Goal: Information Seeking & Learning: Learn about a topic

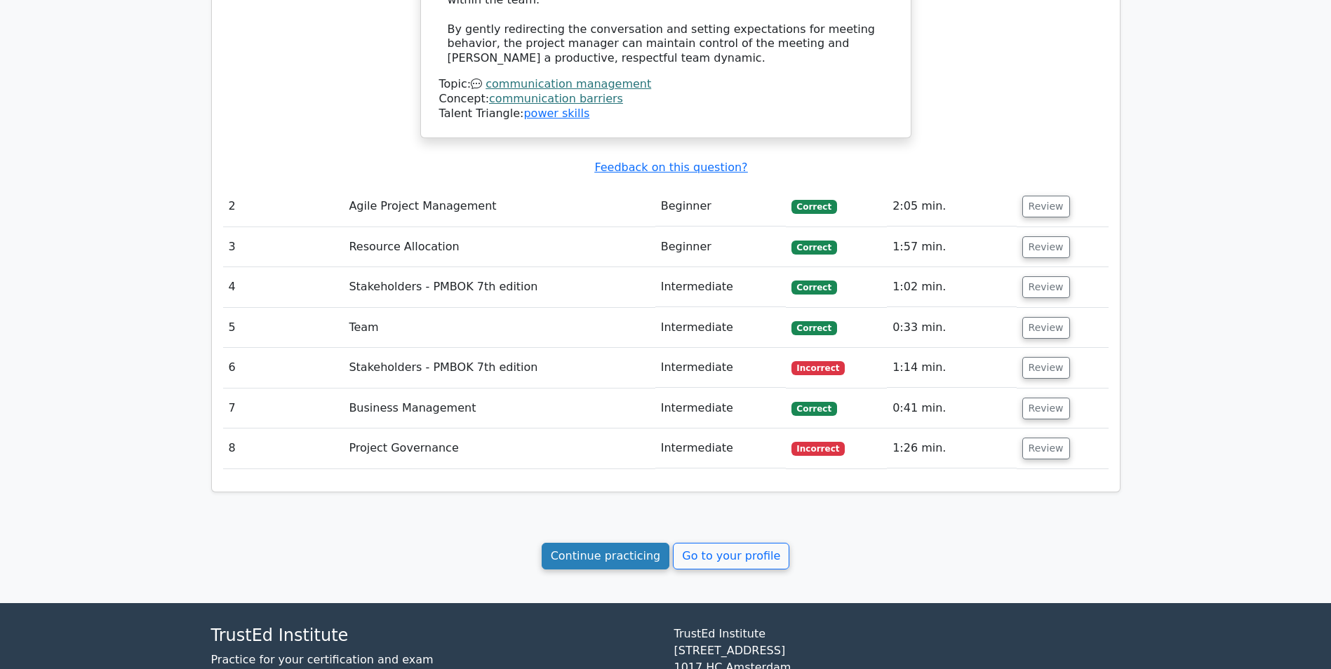
click at [609, 543] on link "Continue practicing" at bounding box center [606, 556] width 128 height 27
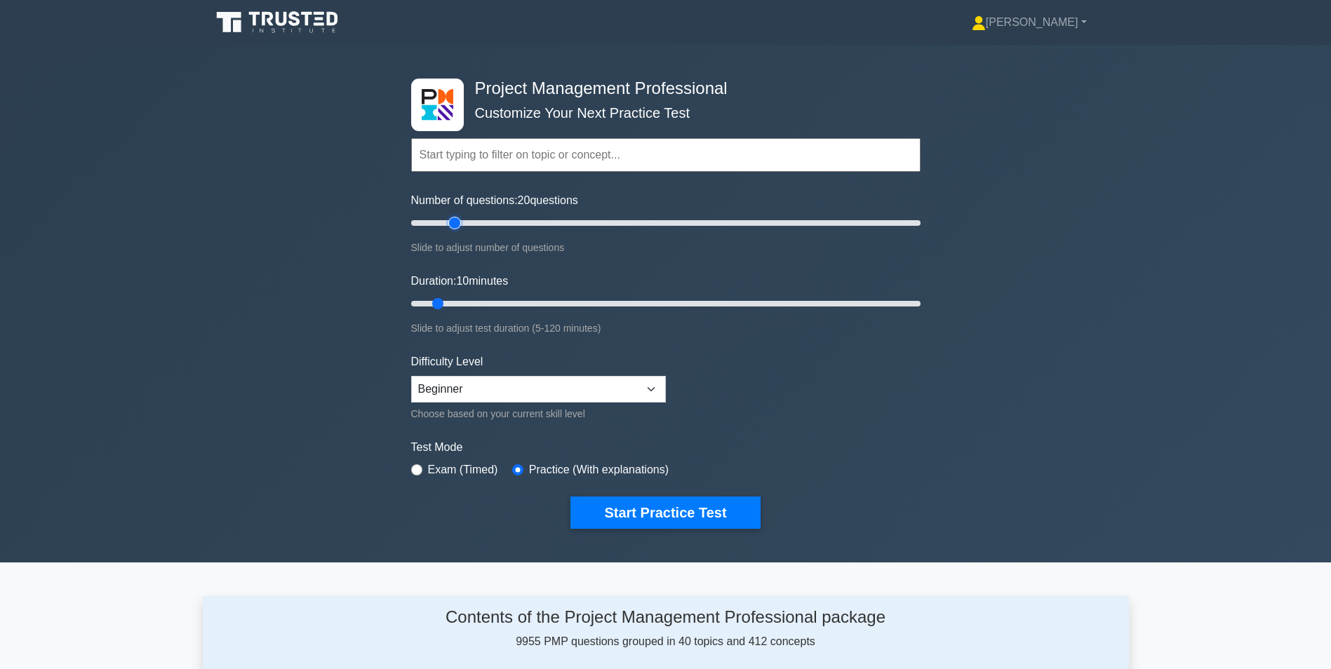
click at [461, 220] on input "Number of questions: 20 questions" at bounding box center [665, 223] width 509 height 17
click at [481, 222] on input "Number of questions: 20 questions" at bounding box center [665, 223] width 509 height 17
click at [470, 222] on input "Number of questions: 30 questions" at bounding box center [665, 223] width 509 height 17
type input "20"
click at [457, 223] on input "Number of questions: 20 questions" at bounding box center [665, 223] width 509 height 17
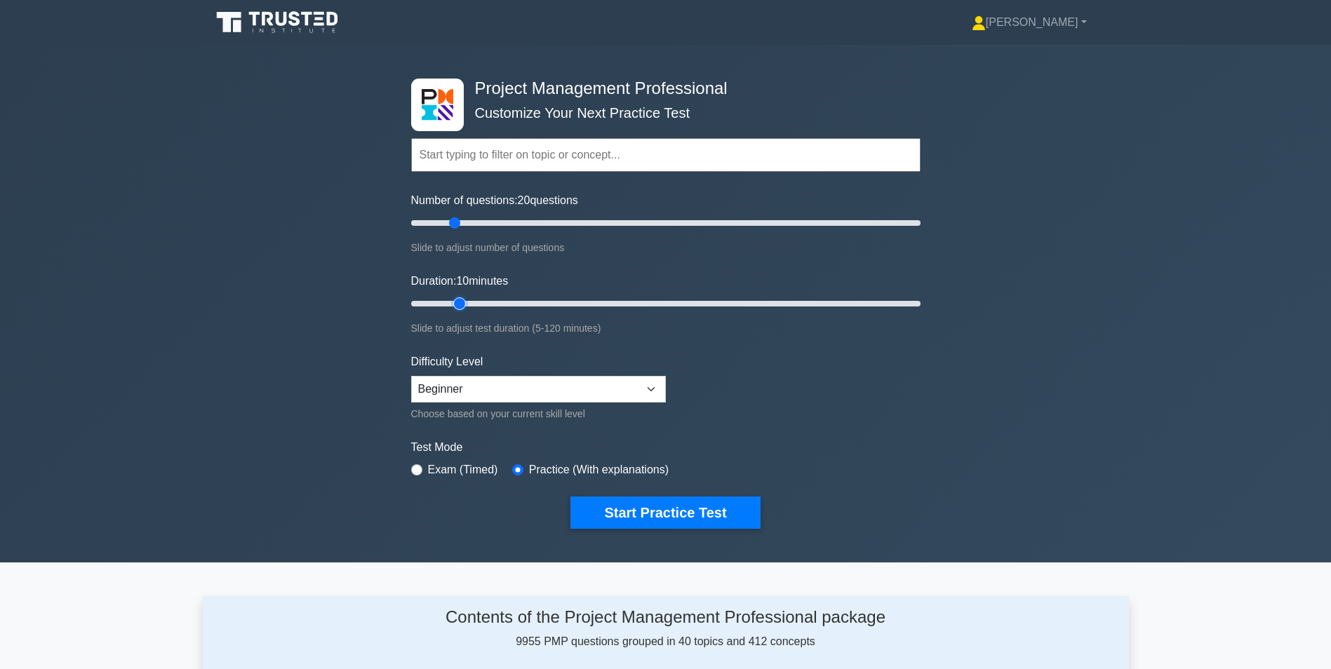
click at [458, 302] on input "Duration: 10 minutes" at bounding box center [665, 303] width 509 height 17
type input "20"
click at [474, 301] on input "Duration: 15 minutes" at bounding box center [665, 303] width 509 height 17
click at [664, 512] on button "Start Practice Test" at bounding box center [664, 513] width 189 height 32
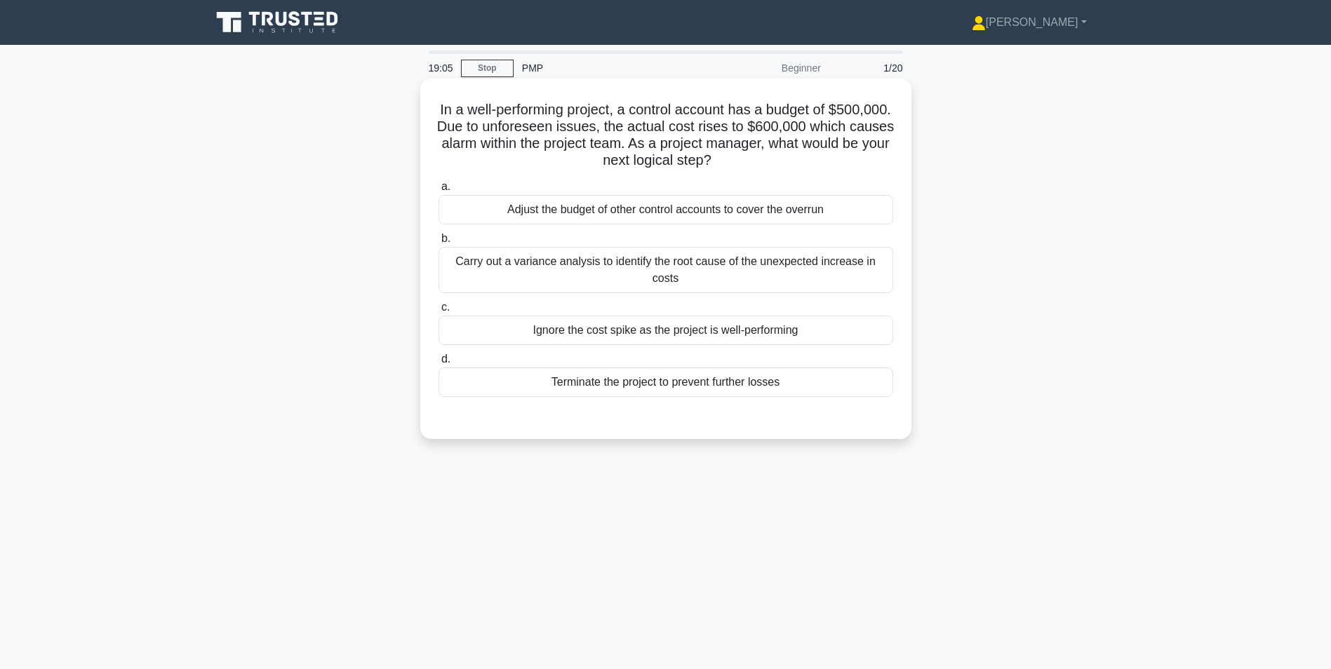
click at [688, 281] on div "Carry out a variance analysis to identify the root cause of the unexpected incr…" at bounding box center [665, 270] width 455 height 46
click at [438, 243] on input "b. Carry out a variance analysis to identify the root cause of the unexpected i…" at bounding box center [438, 238] width 0 height 9
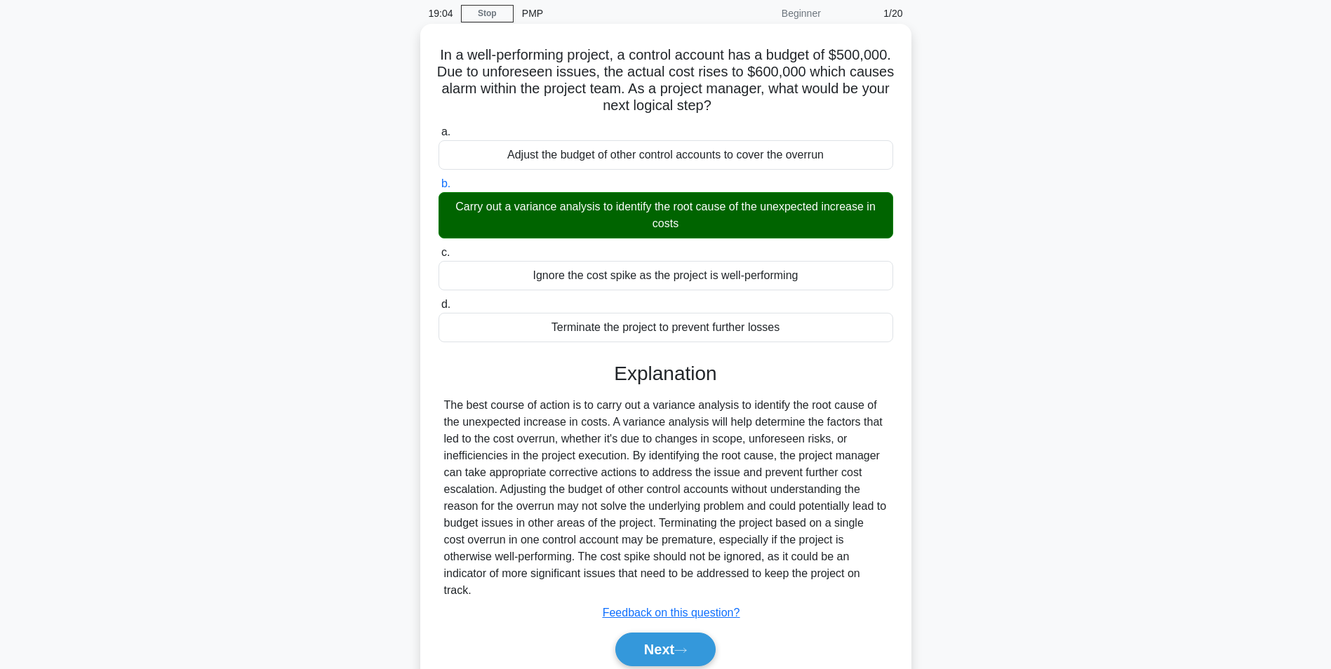
scroll to position [112, 0]
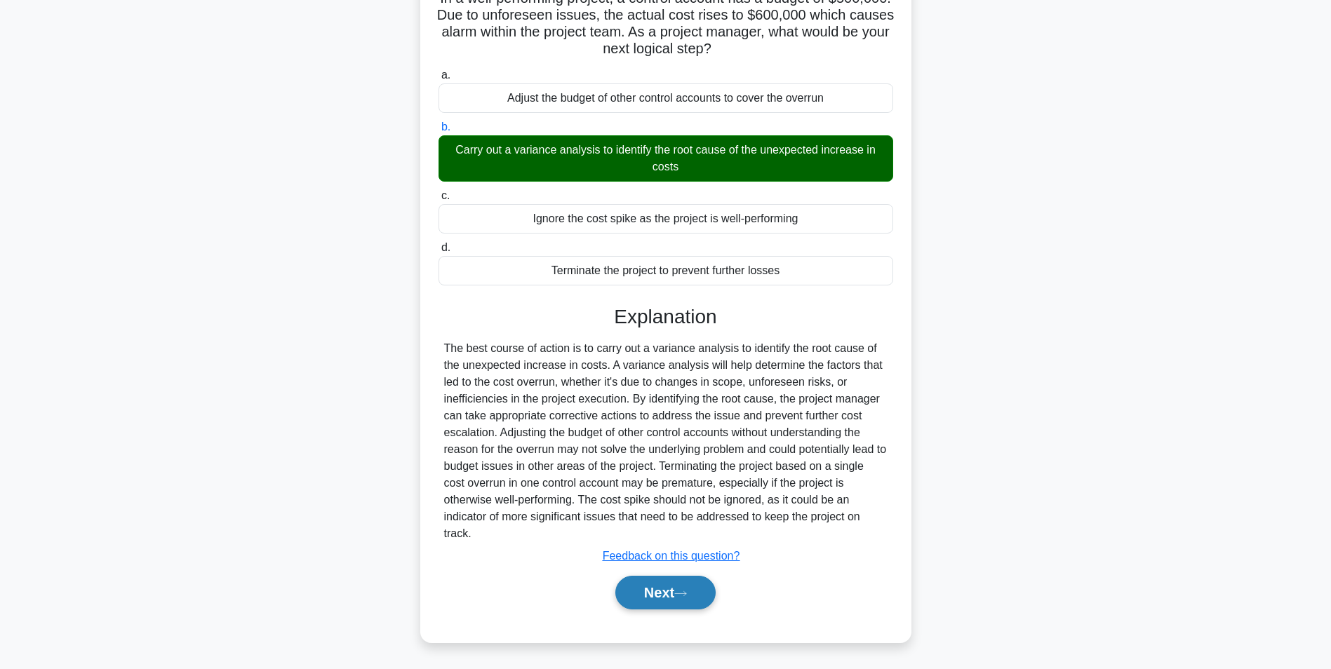
click at [642, 586] on button "Next" at bounding box center [665, 593] width 100 height 34
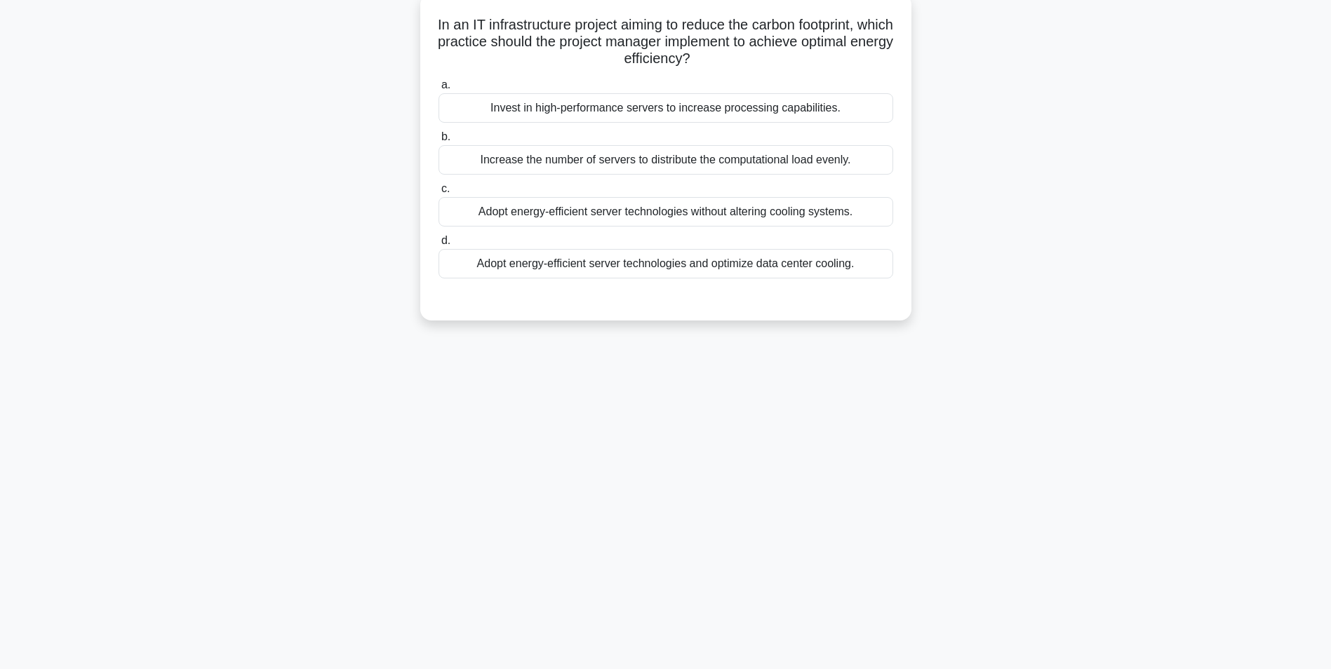
scroll to position [88, 0]
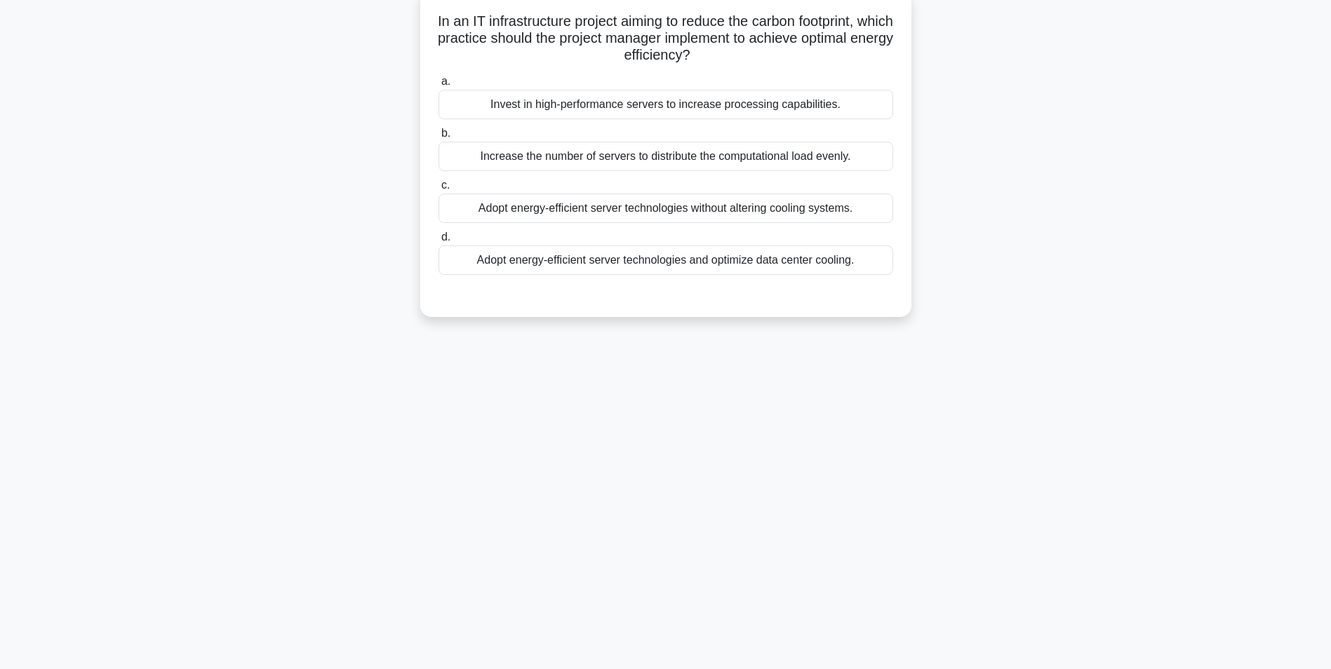
click at [711, 269] on div "Adopt energy-efficient server technologies and optimize data center cooling." at bounding box center [665, 260] width 455 height 29
click at [438, 242] on input "d. Adopt energy-efficient server technologies and optimize data center cooling." at bounding box center [438, 237] width 0 height 9
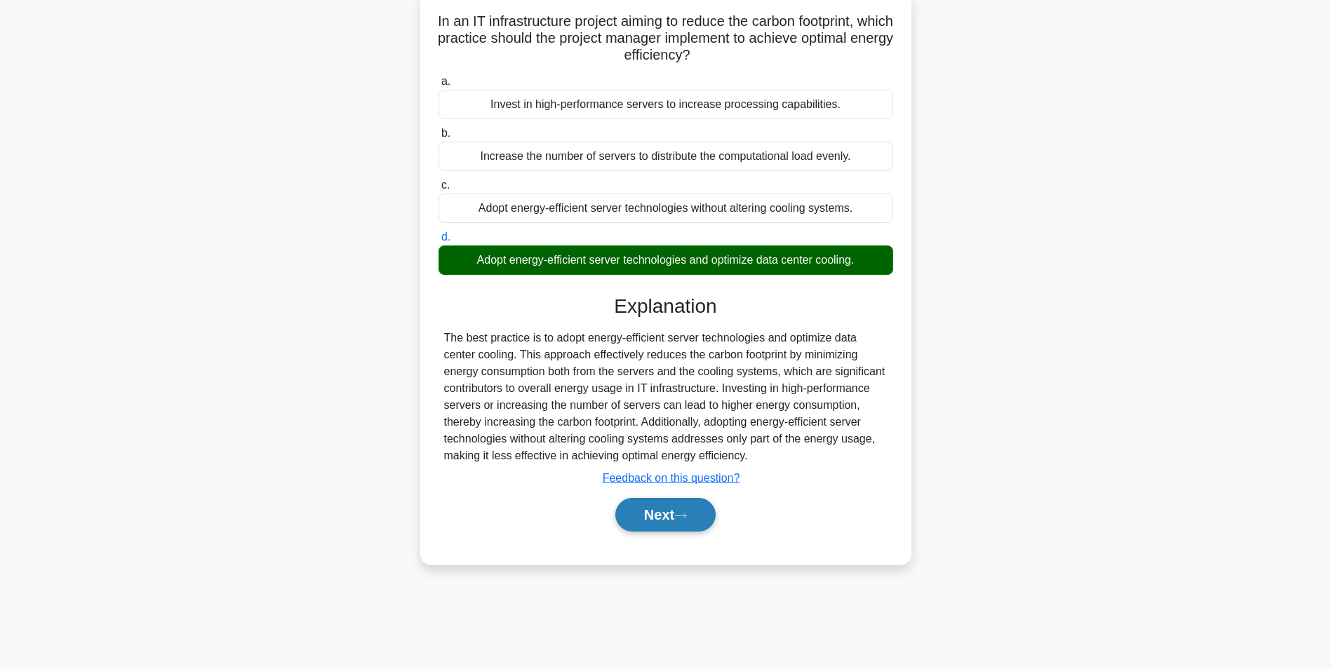
click at [641, 516] on button "Next" at bounding box center [665, 515] width 100 height 34
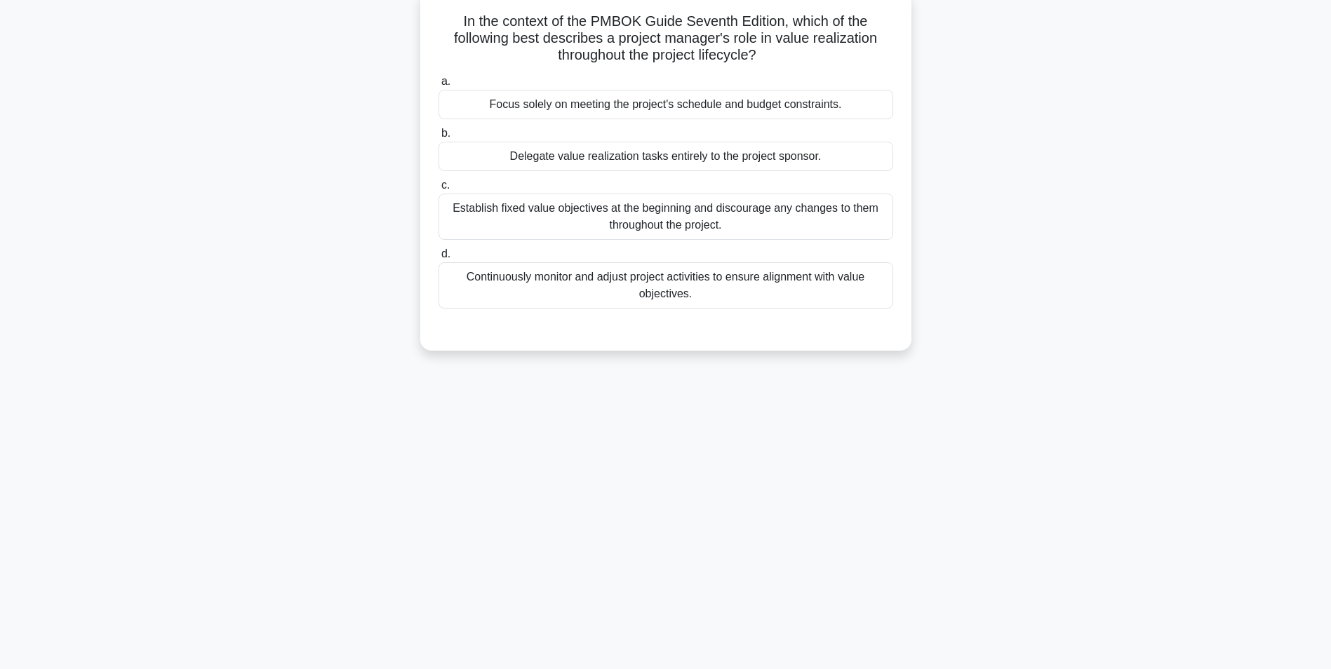
click at [678, 289] on div "Continuously monitor and adjust project activities to ensure alignment with val…" at bounding box center [665, 285] width 455 height 46
click at [438, 259] on input "d. Continuously monitor and adjust project activities to ensure alignment with …" at bounding box center [438, 254] width 0 height 9
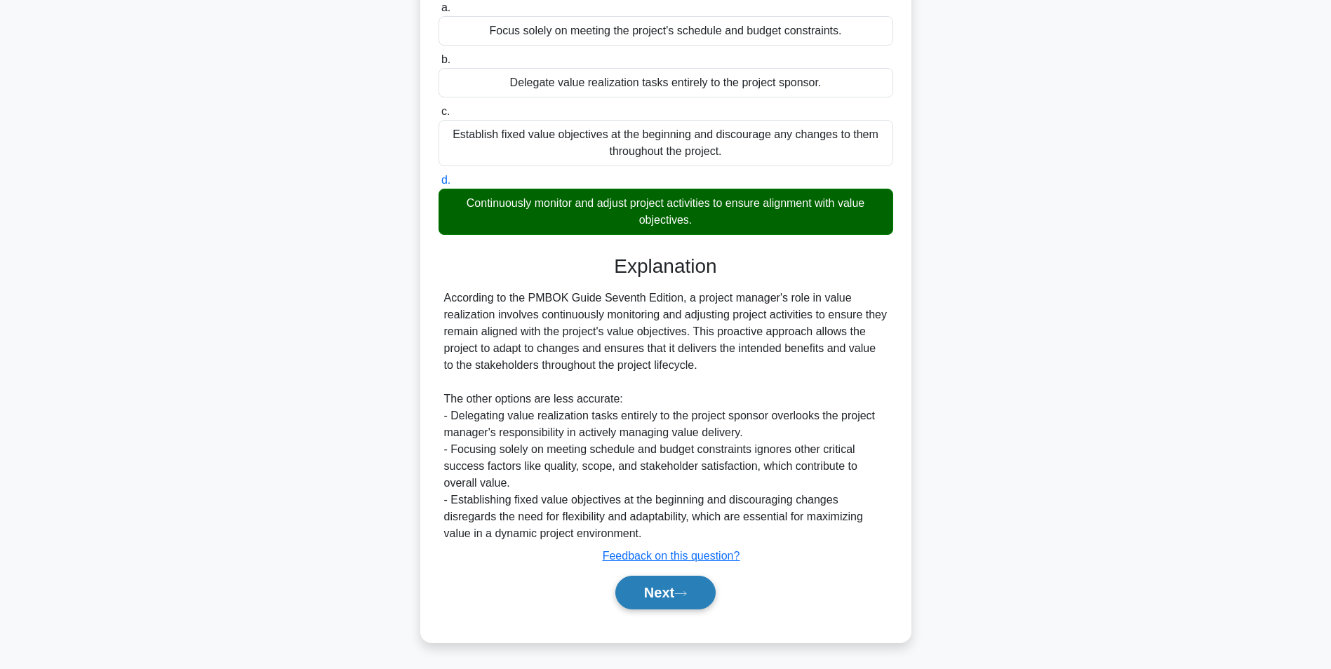
click at [657, 587] on button "Next" at bounding box center [665, 593] width 100 height 34
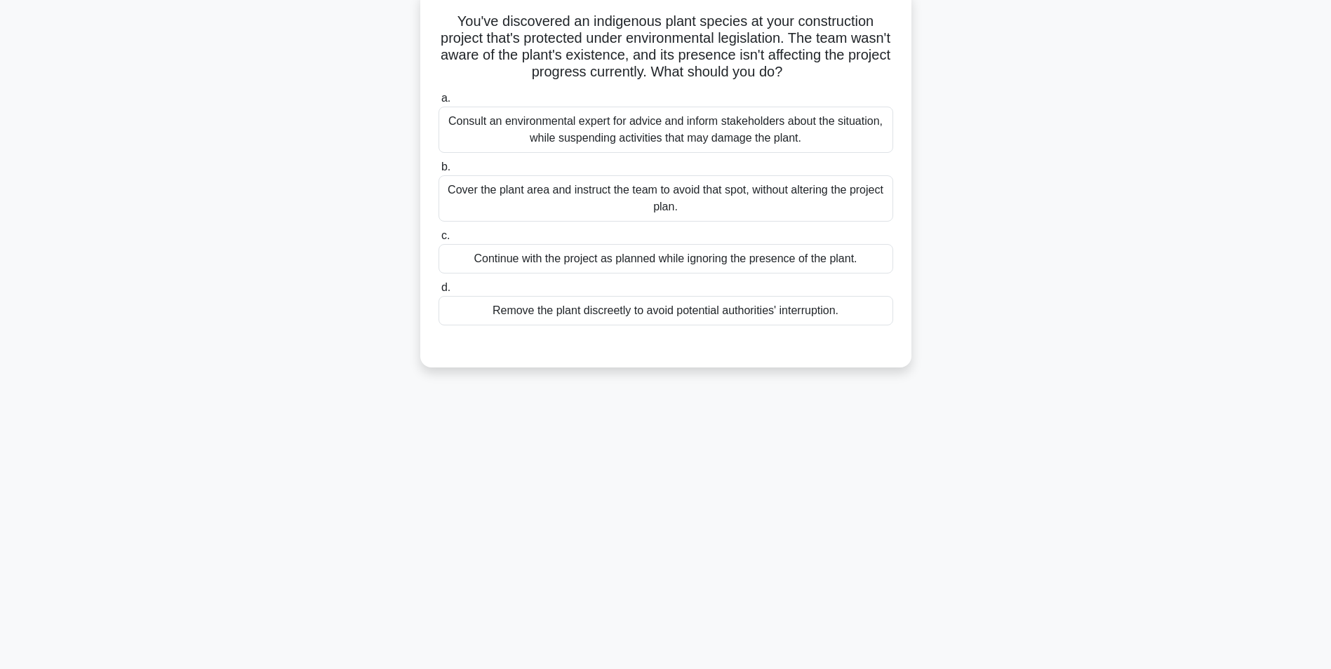
click at [678, 136] on div "Consult an environmental expert for advice and inform stakeholders about the si…" at bounding box center [665, 130] width 455 height 46
click at [438, 103] on input "a. Consult an environmental expert for advice and inform stakeholders about the…" at bounding box center [438, 98] width 0 height 9
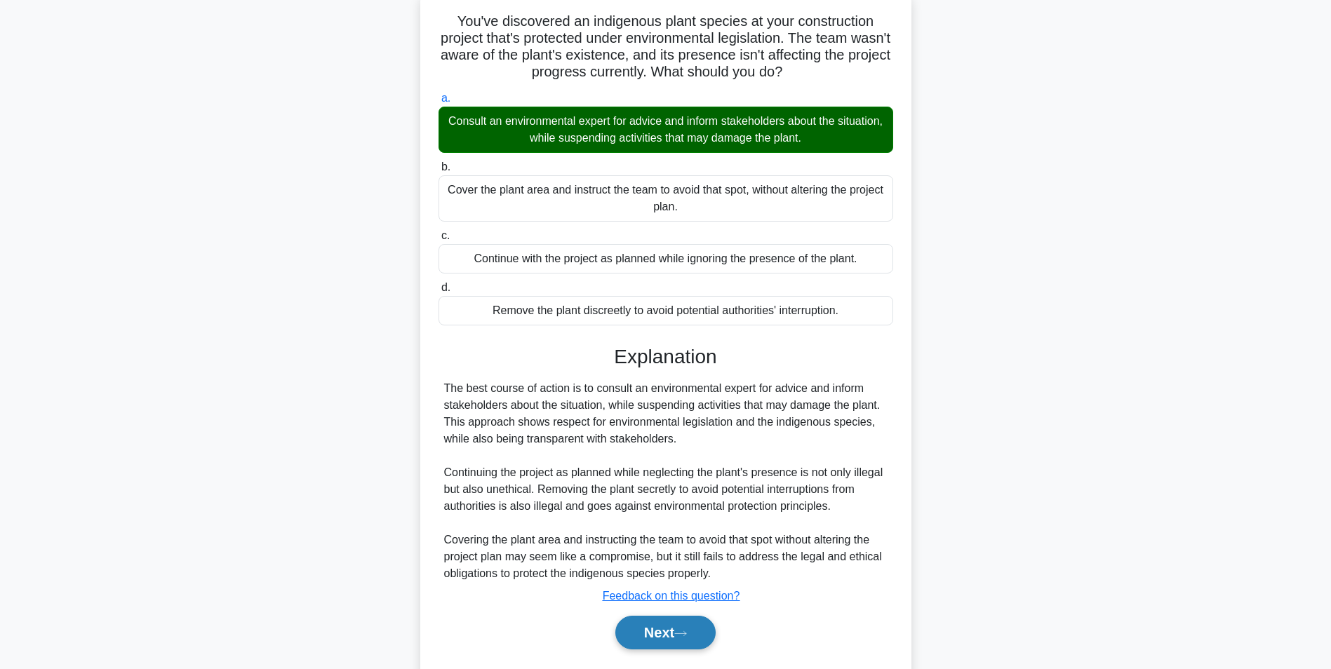
click at [664, 635] on button "Next" at bounding box center [665, 633] width 100 height 34
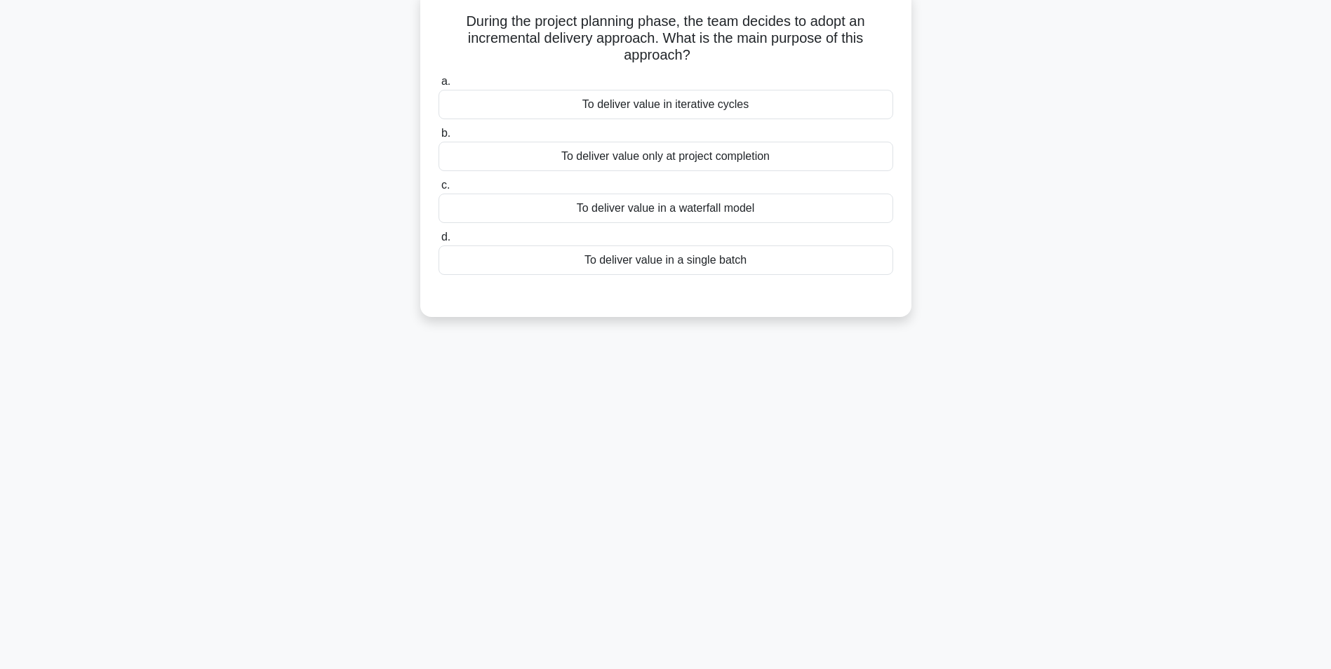
click at [684, 209] on div "To deliver value in a waterfall model" at bounding box center [665, 208] width 455 height 29
click at [438, 190] on input "c. To deliver value in a waterfall model" at bounding box center [438, 185] width 0 height 9
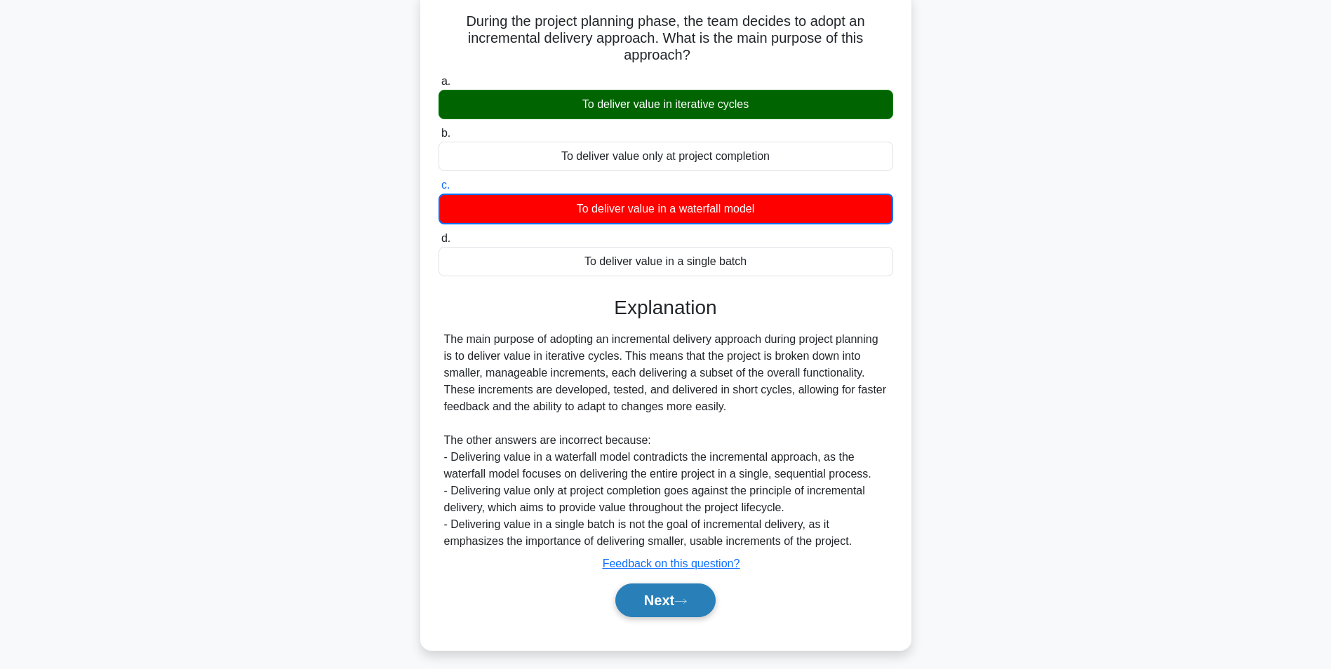
click at [680, 600] on icon at bounding box center [680, 602] width 13 height 8
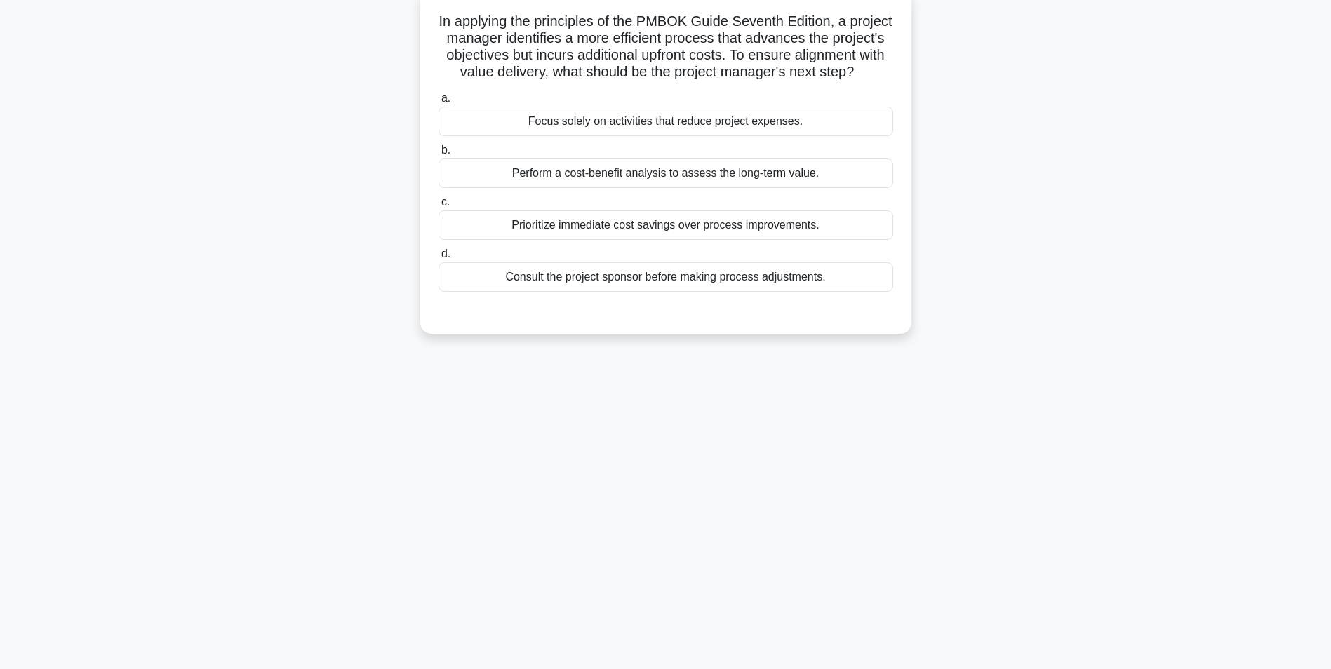
click at [654, 188] on div "Perform a cost-benefit analysis to assess the long-term value." at bounding box center [665, 173] width 455 height 29
click at [438, 155] on input "b. Perform a cost-benefit analysis to assess the long-term value." at bounding box center [438, 150] width 0 height 9
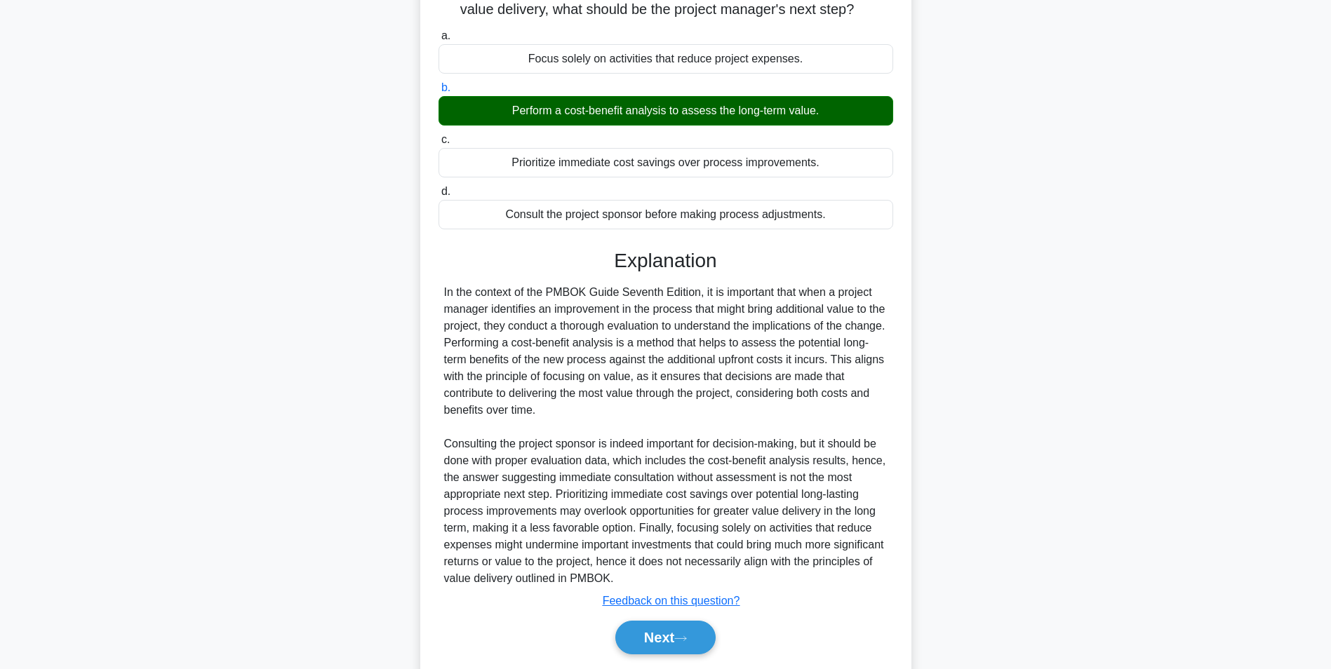
scroll to position [213, 0]
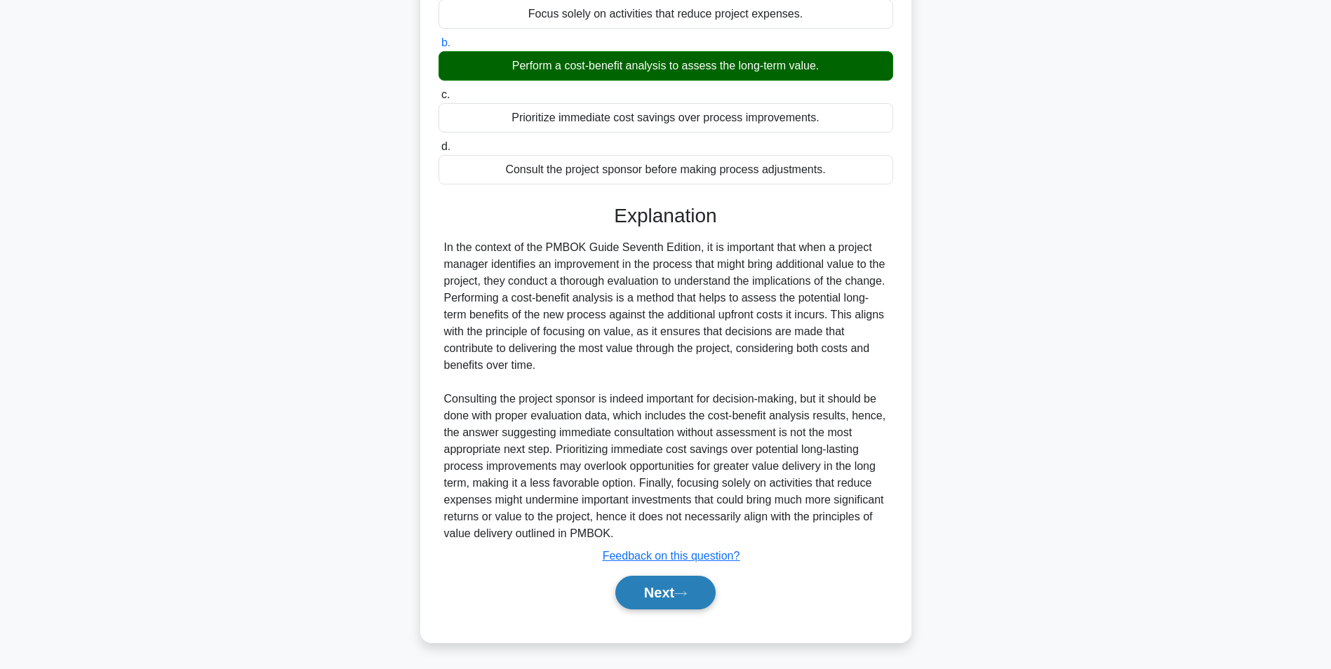
click at [657, 590] on button "Next" at bounding box center [665, 593] width 100 height 34
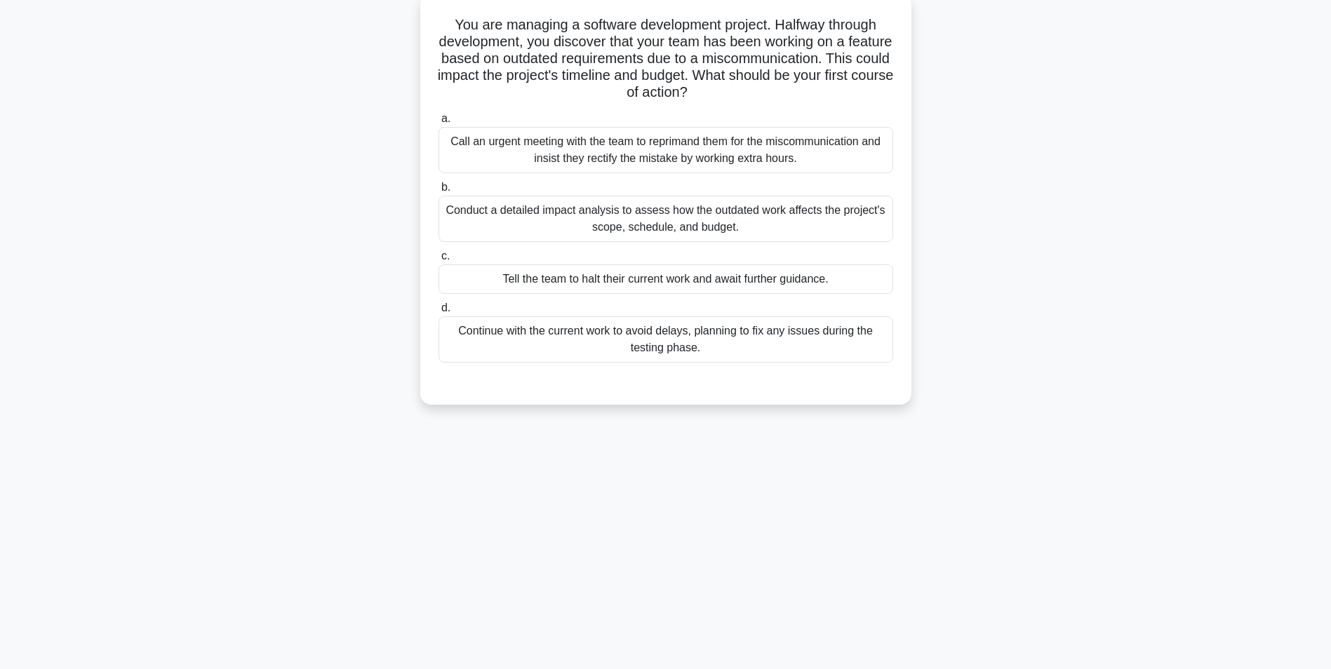
scroll to position [88, 0]
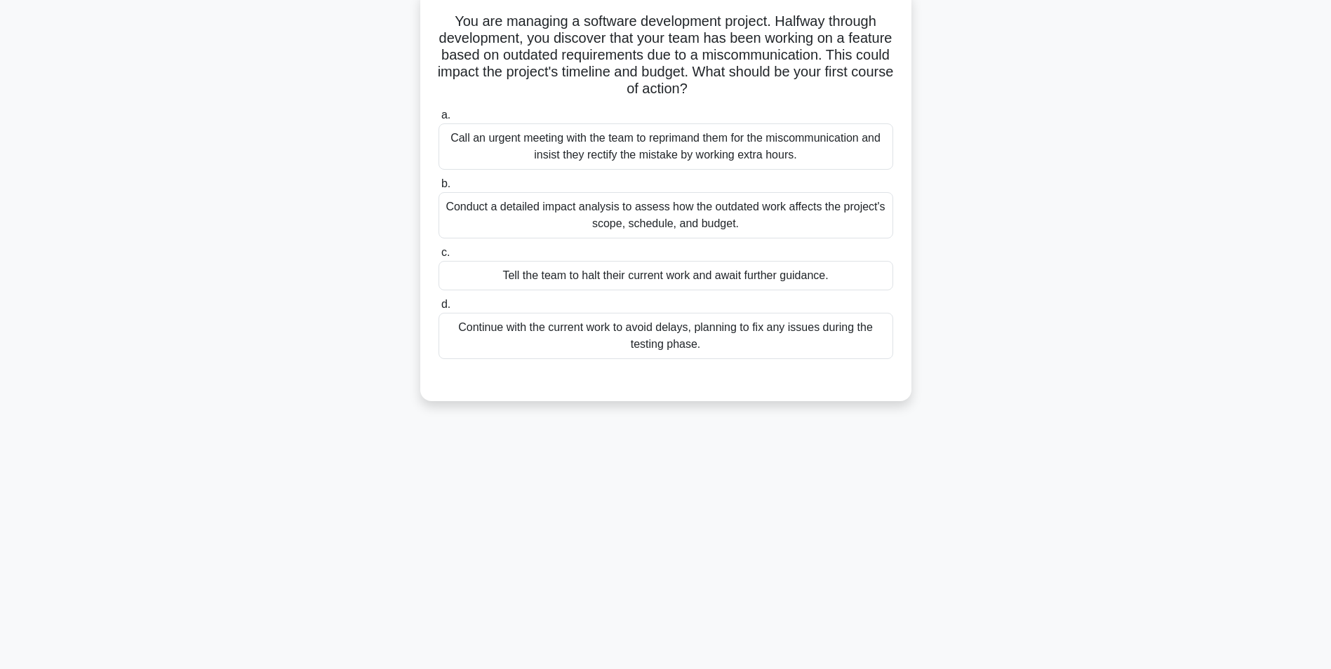
click at [652, 222] on div "Conduct a detailed impact analysis to assess how the outdated work affects the …" at bounding box center [665, 215] width 455 height 46
click at [438, 189] on input "b. Conduct a detailed impact analysis to assess how the outdated work affects t…" at bounding box center [438, 184] width 0 height 9
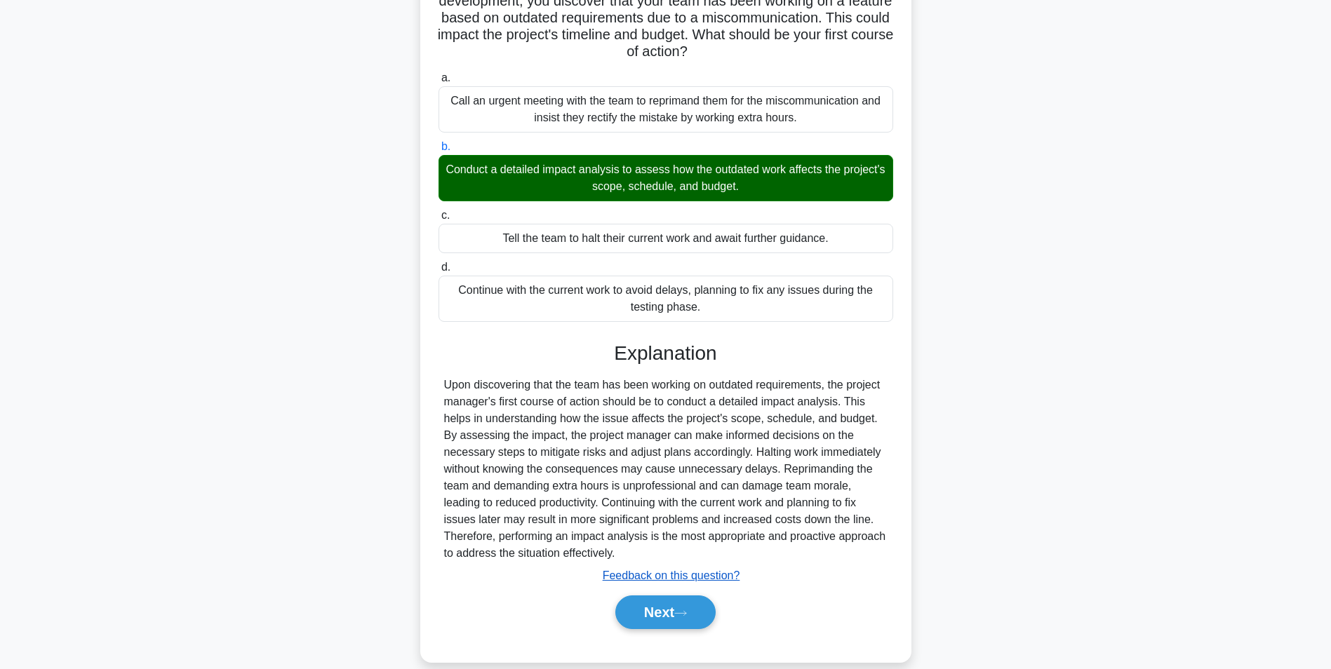
scroll to position [146, 0]
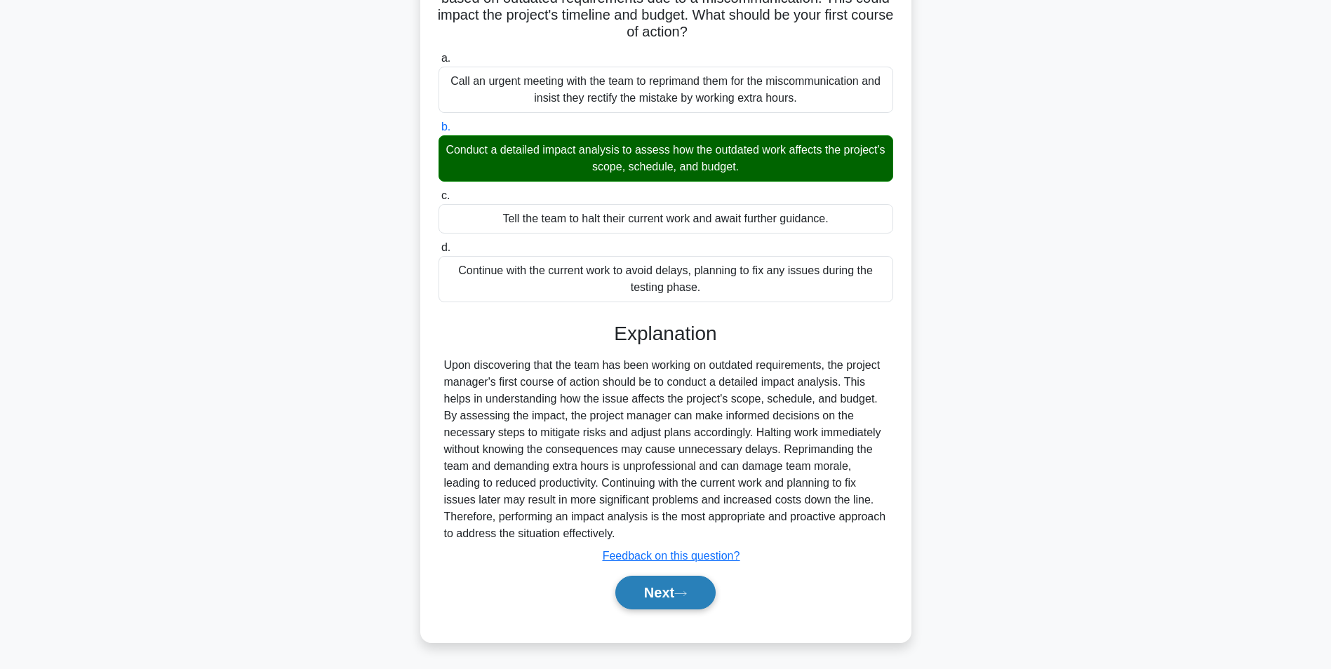
click at [662, 592] on button "Next" at bounding box center [665, 593] width 100 height 34
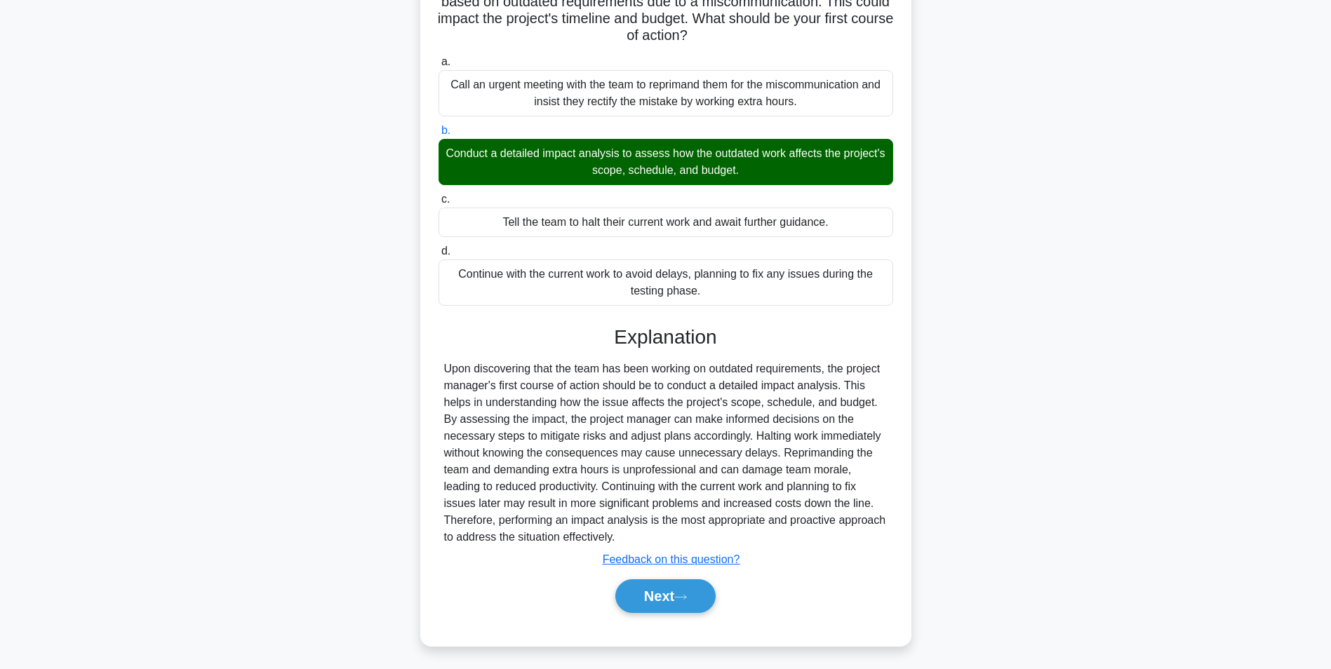
scroll to position [88, 0]
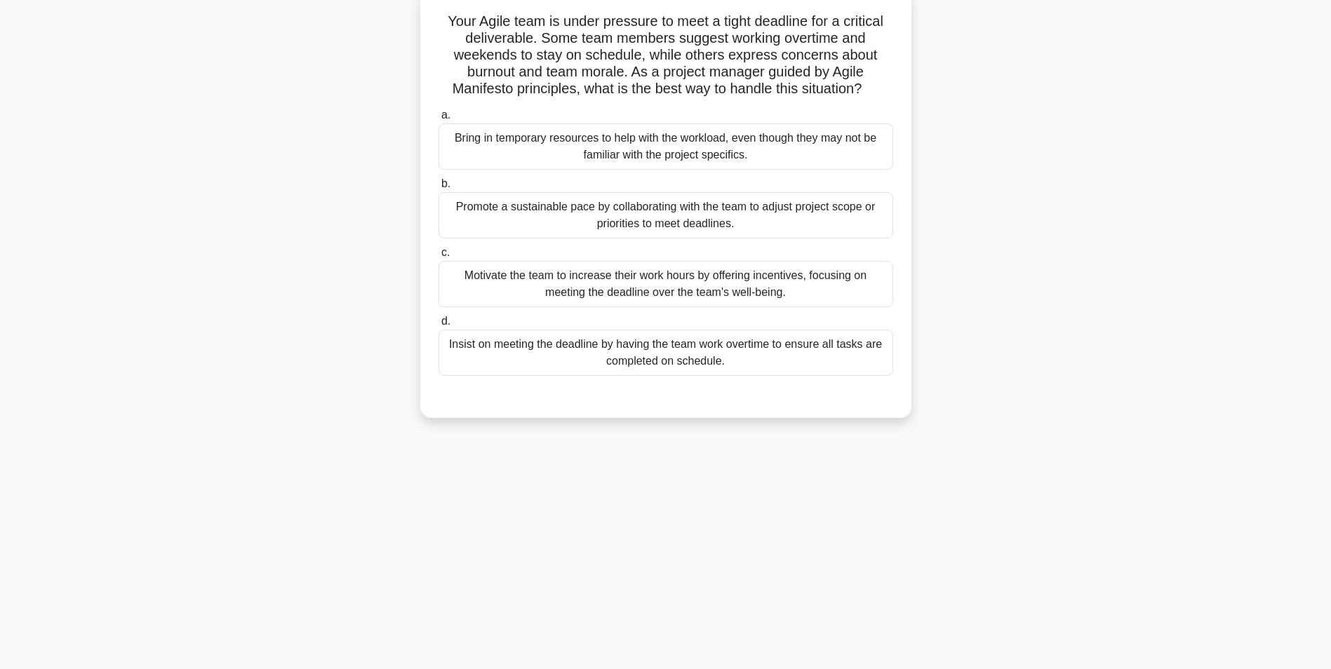
click at [700, 212] on div "Promote a sustainable pace by collaborating with the team to adjust project sco…" at bounding box center [665, 215] width 455 height 46
click at [438, 189] on input "b. Promote a sustainable pace by collaborating with the team to adjust project …" at bounding box center [438, 184] width 0 height 9
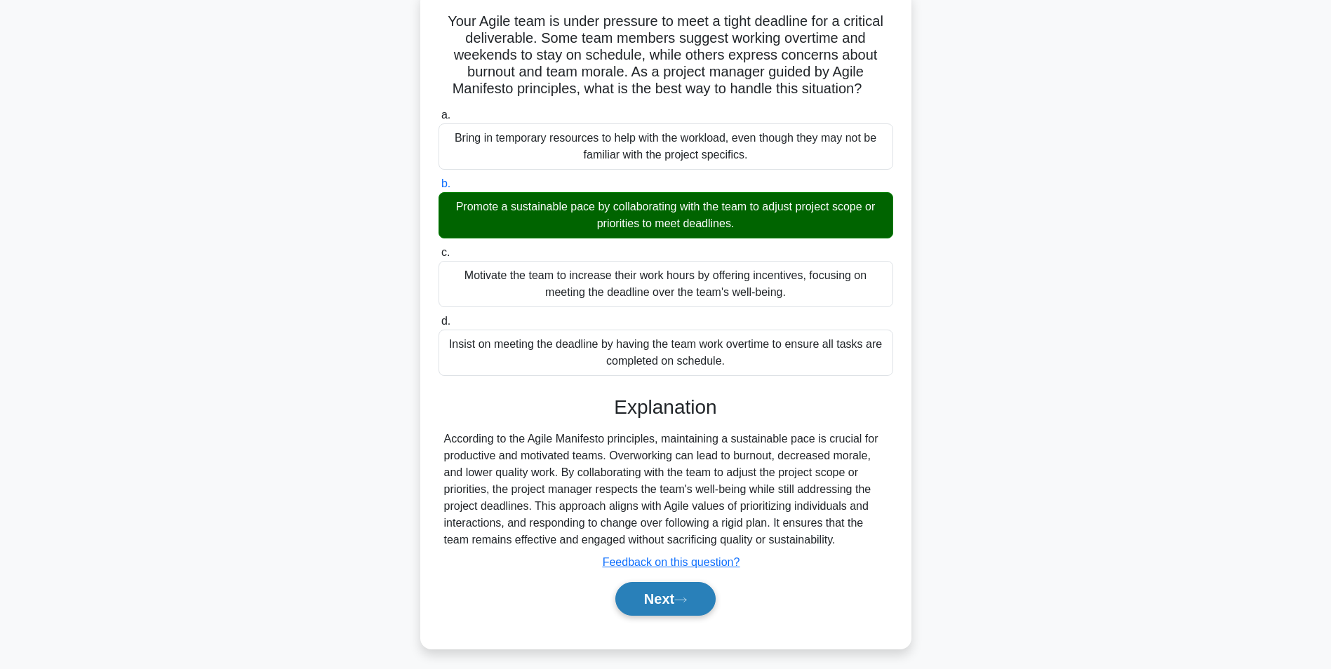
click at [625, 604] on button "Next" at bounding box center [665, 599] width 100 height 34
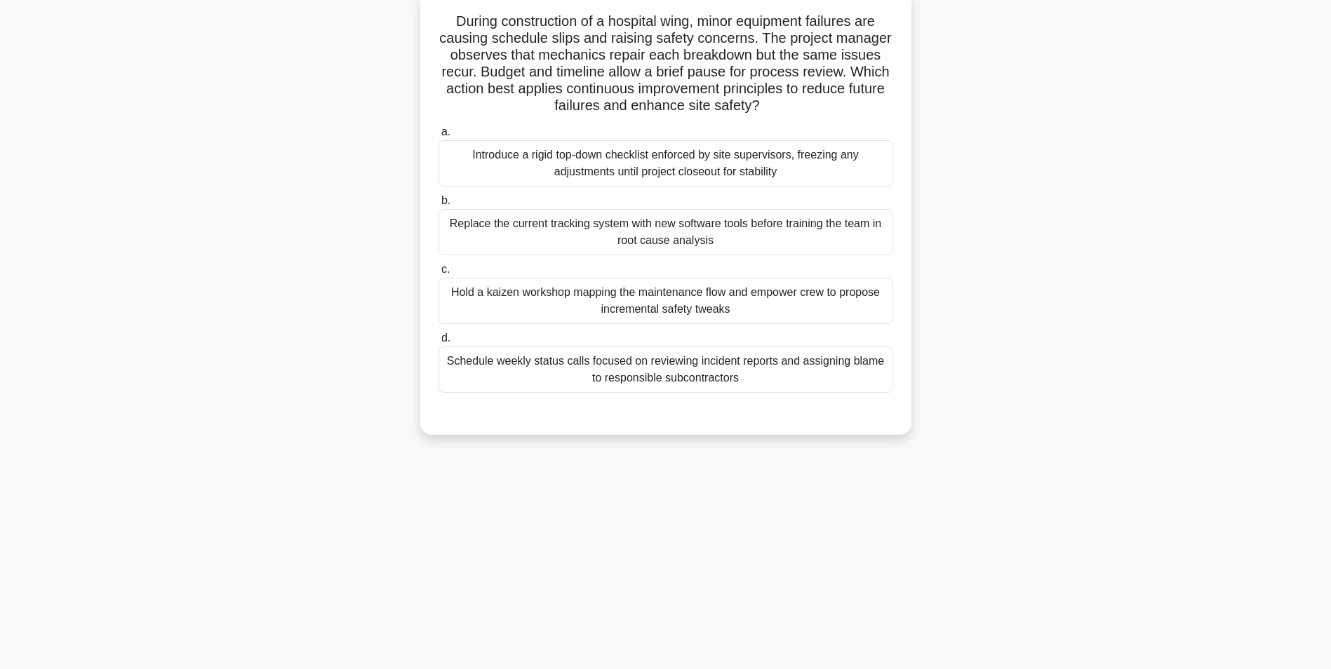
click at [765, 243] on div "Replace the current tracking system with new software tools before training the…" at bounding box center [665, 232] width 455 height 46
click at [438, 206] on input "b. Replace the current tracking system with new software tools before training …" at bounding box center [438, 200] width 0 height 9
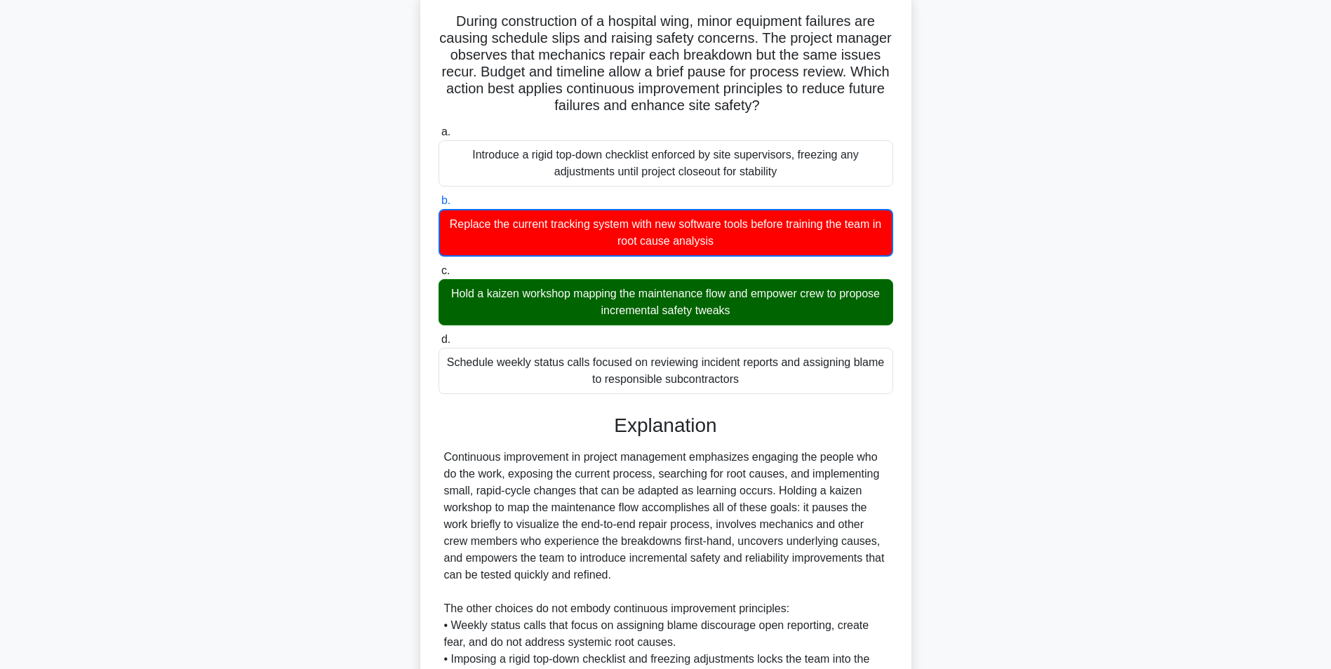
click at [712, 307] on div "Hold a kaizen workshop mapping the maintenance flow and empower crew to propose…" at bounding box center [665, 302] width 455 height 46
click at [438, 276] on input "c. Hold a kaizen workshop mapping the maintenance flow and empower crew to prop…" at bounding box center [438, 271] width 0 height 9
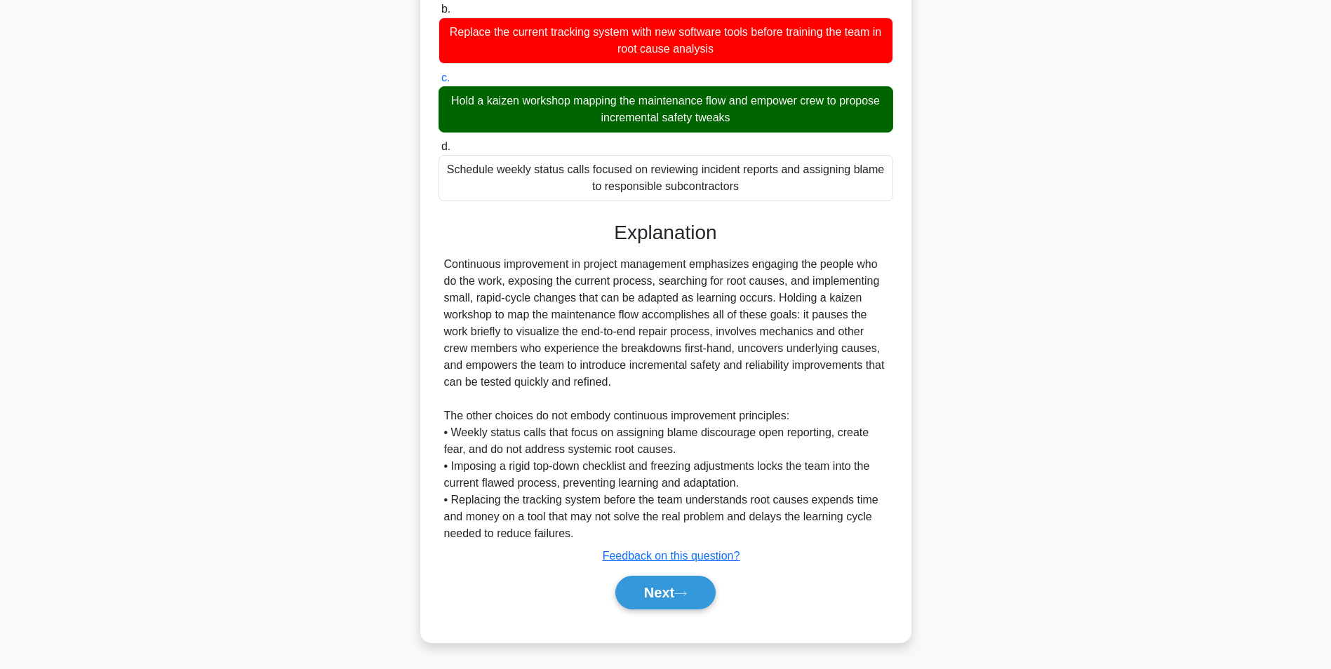
scroll to position [281, 0]
click at [687, 596] on icon at bounding box center [680, 594] width 13 height 8
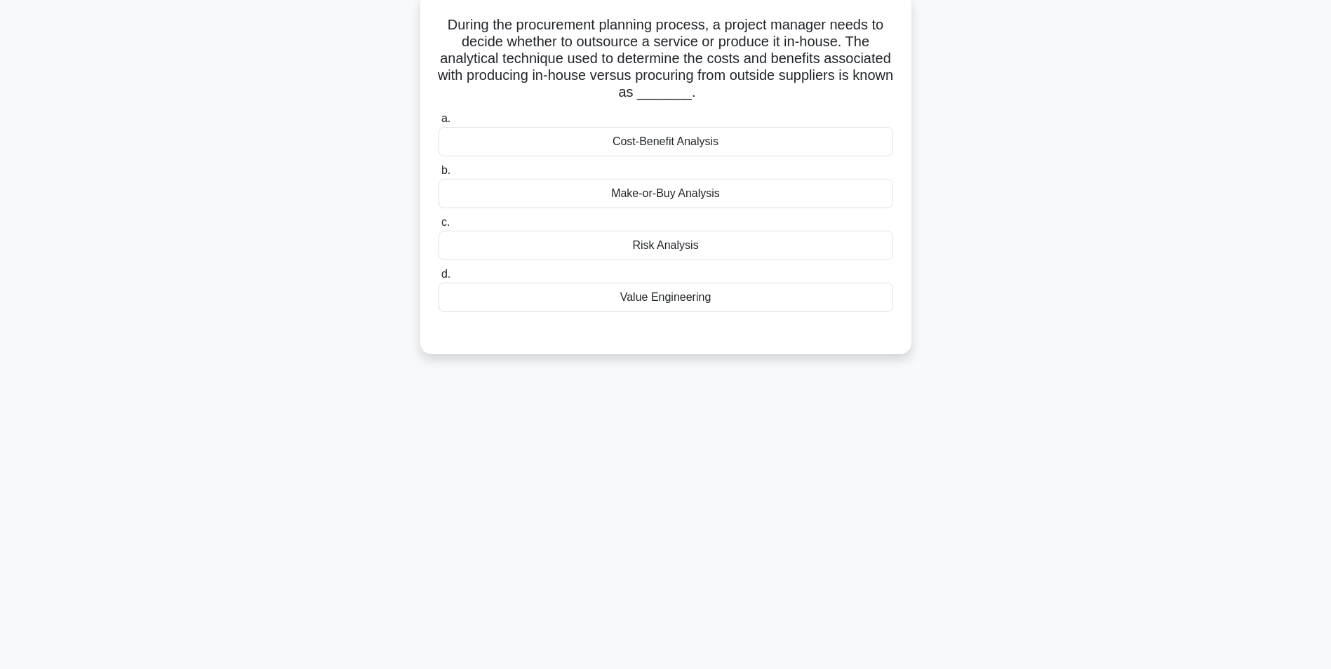
scroll to position [88, 0]
click at [721, 194] on div "Make-or-Buy Analysis" at bounding box center [665, 189] width 455 height 29
click at [438, 172] on input "b. Make-or-Buy Analysis" at bounding box center [438, 167] width 0 height 9
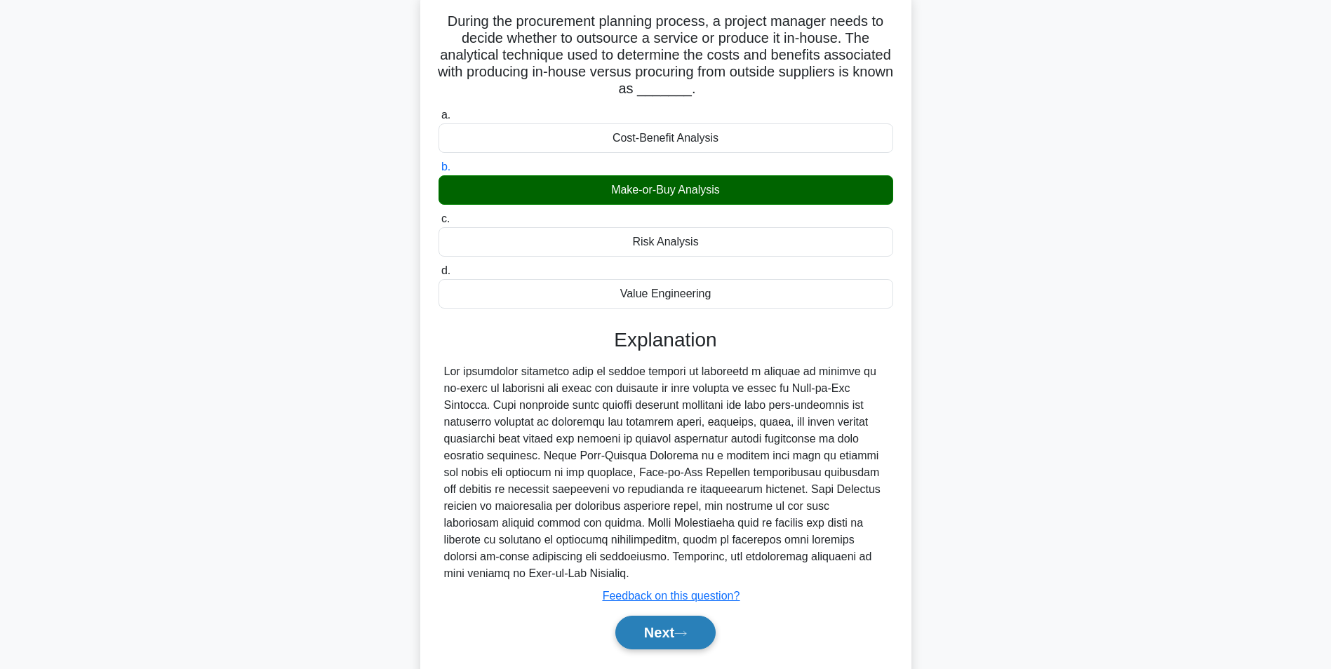
click at [643, 633] on button "Next" at bounding box center [665, 633] width 100 height 34
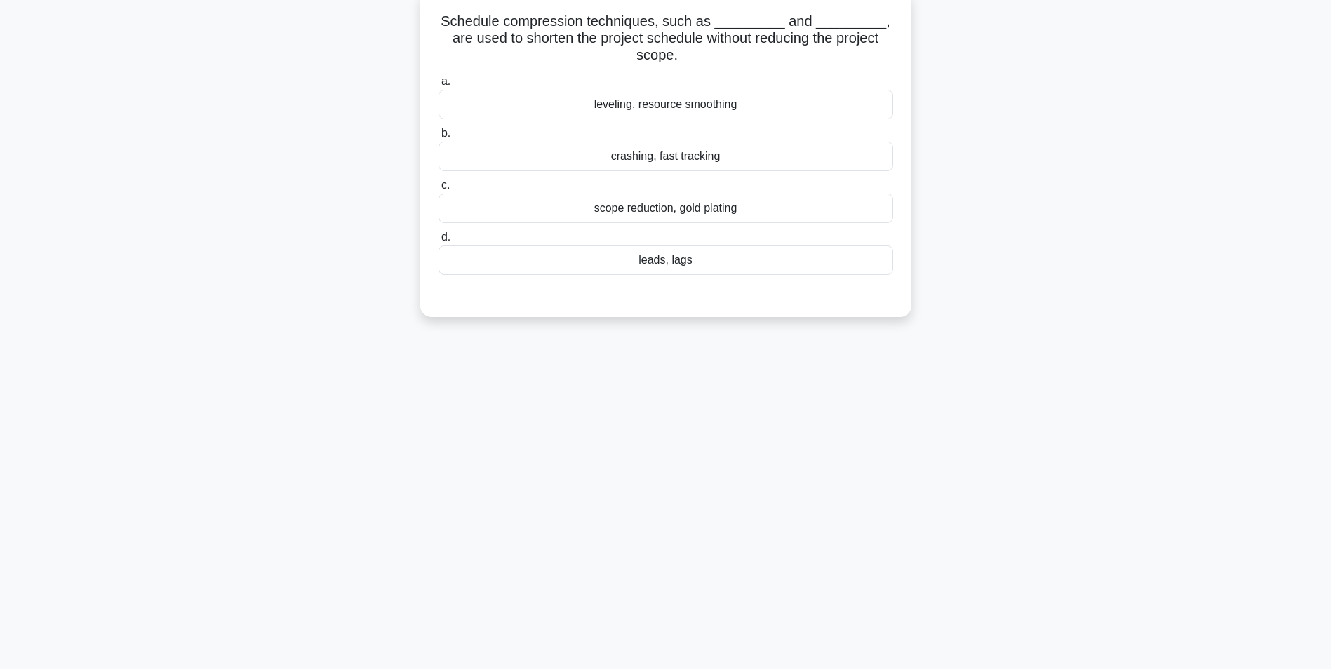
click at [663, 109] on div "leveling, resource smoothing" at bounding box center [665, 104] width 455 height 29
click at [438, 86] on input "a. leveling, resource smoothing" at bounding box center [438, 81] width 0 height 9
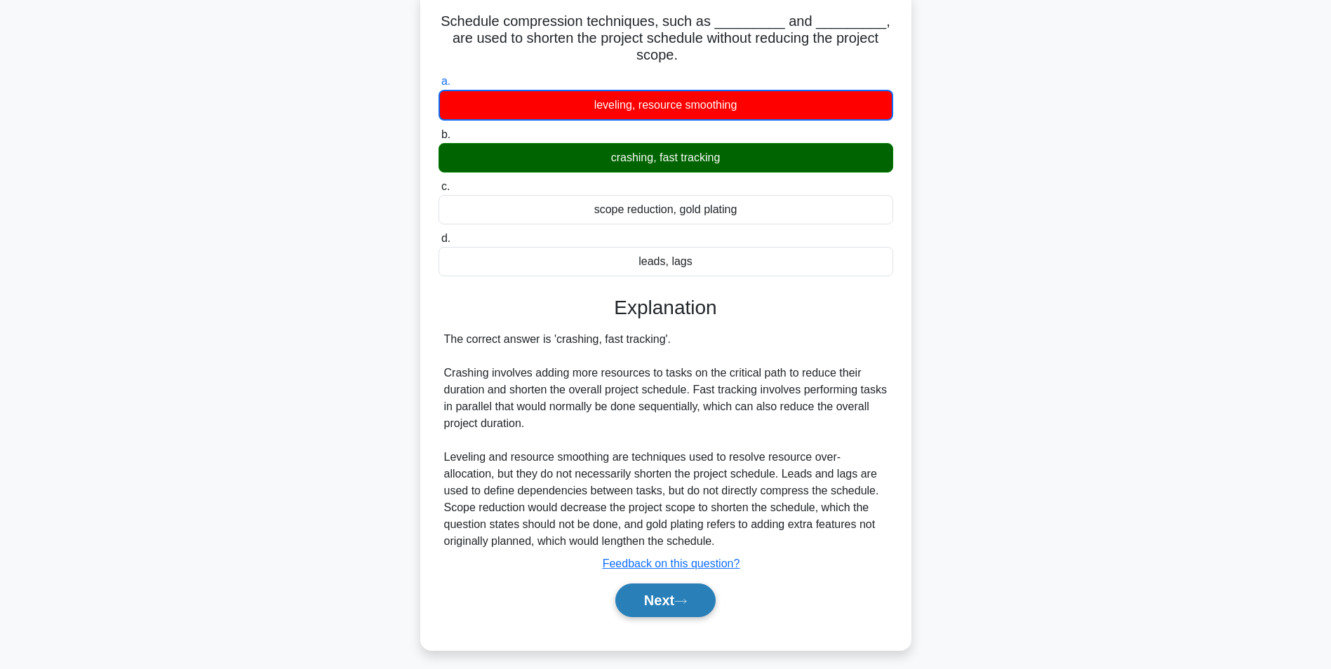
click at [671, 606] on button "Next" at bounding box center [665, 601] width 100 height 34
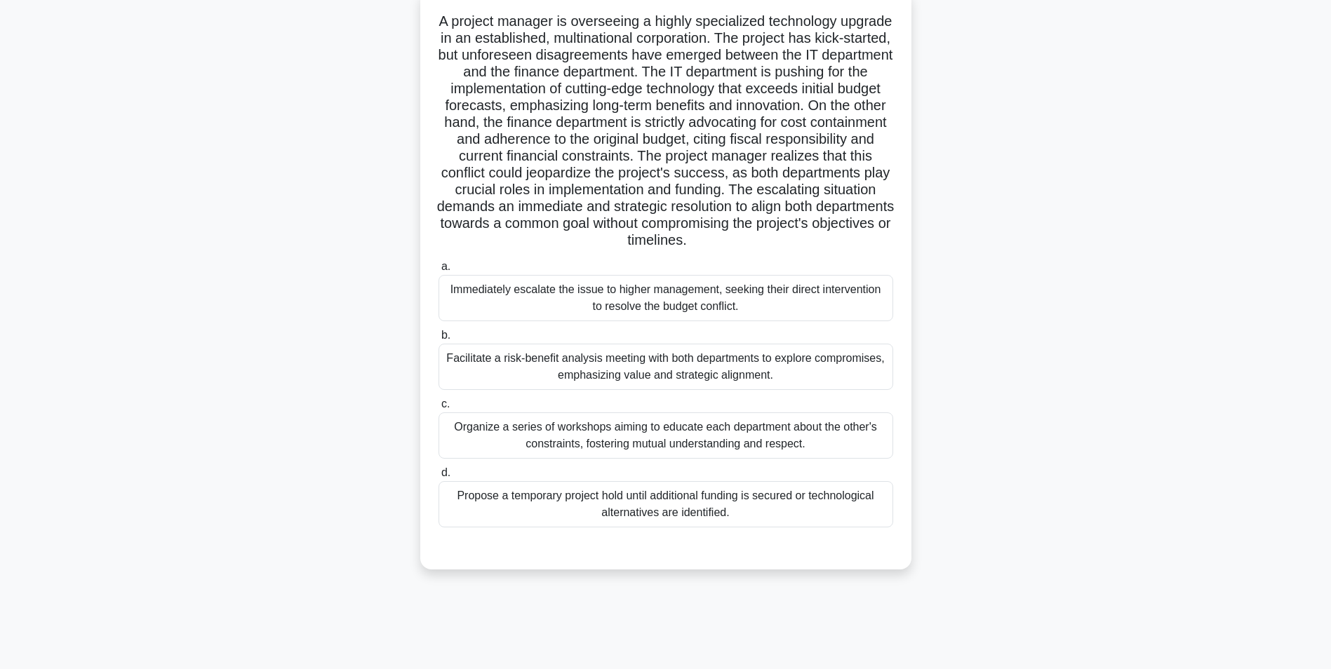
click at [596, 375] on div "Facilitate a risk-benefit analysis meeting with both departments to explore com…" at bounding box center [665, 367] width 455 height 46
click at [438, 340] on input "b. Facilitate a risk-benefit analysis meeting with both departments to explore …" at bounding box center [438, 335] width 0 height 9
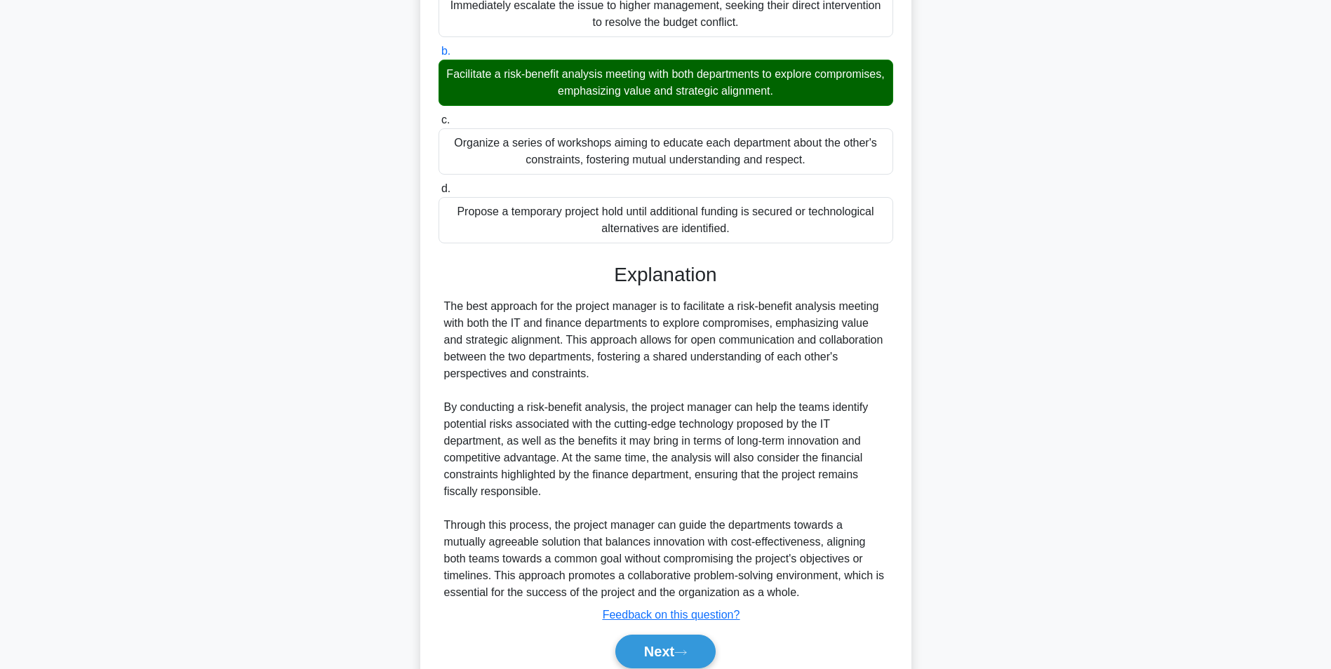
scroll to position [432, 0]
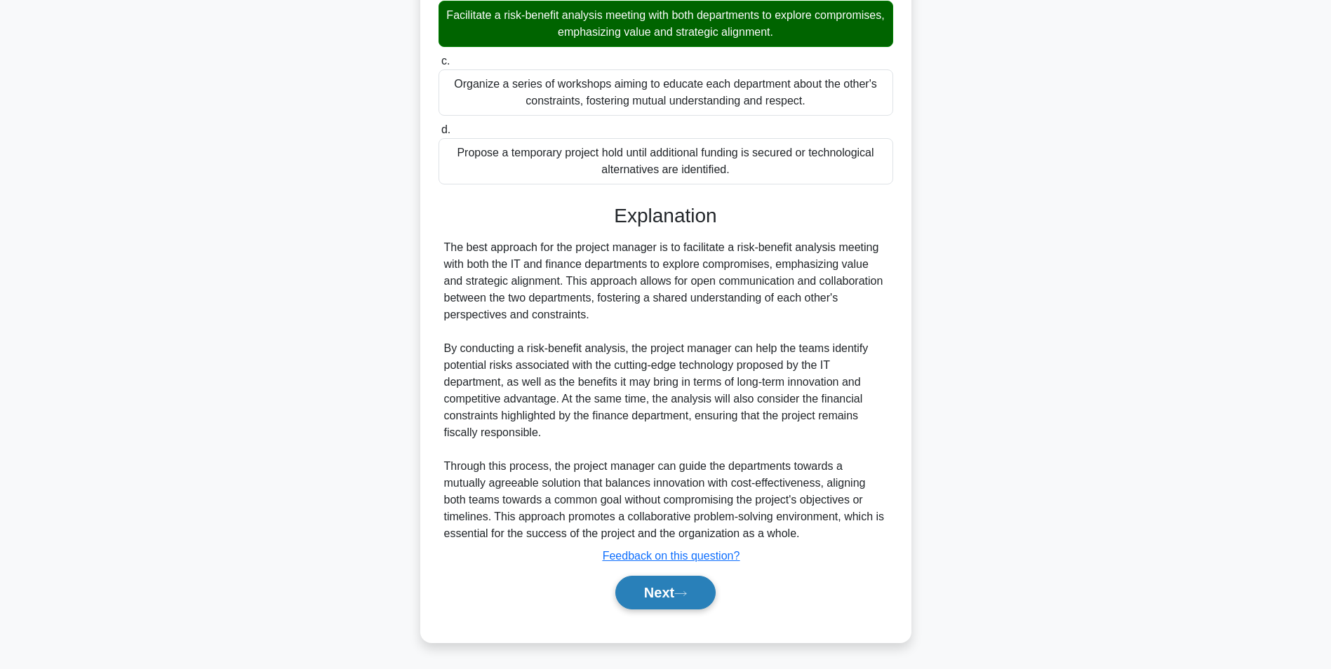
click at [658, 588] on button "Next" at bounding box center [665, 593] width 100 height 34
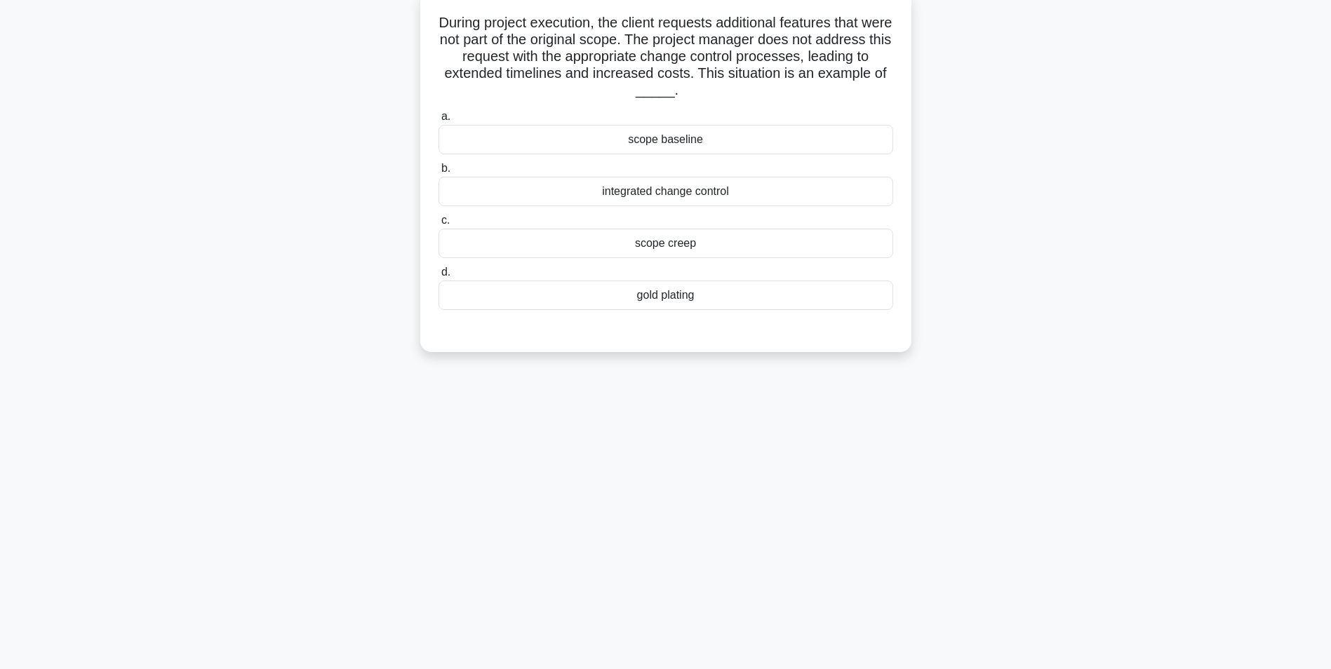
scroll to position [88, 0]
click at [647, 196] on div "integrated change control" at bounding box center [665, 189] width 455 height 29
click at [438, 172] on input "b. integrated change control" at bounding box center [438, 167] width 0 height 9
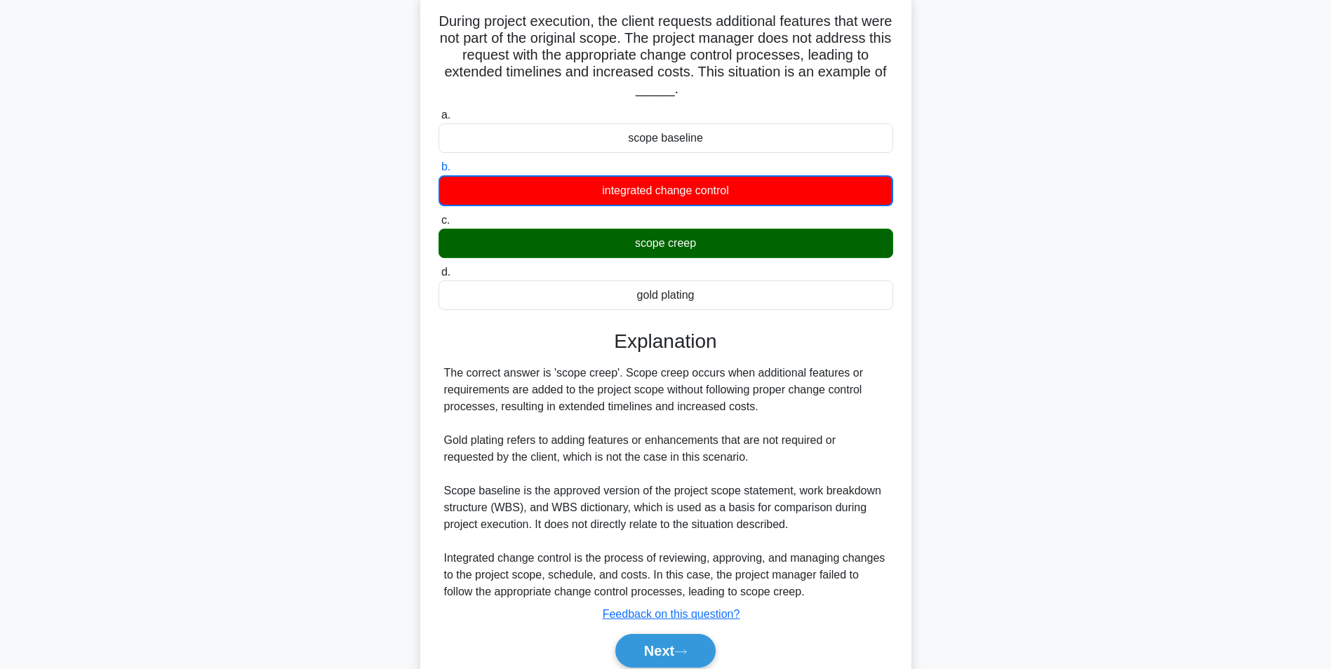
click at [661, 243] on div "scope creep" at bounding box center [665, 243] width 455 height 29
click at [438, 225] on input "c. scope creep" at bounding box center [438, 220] width 0 height 9
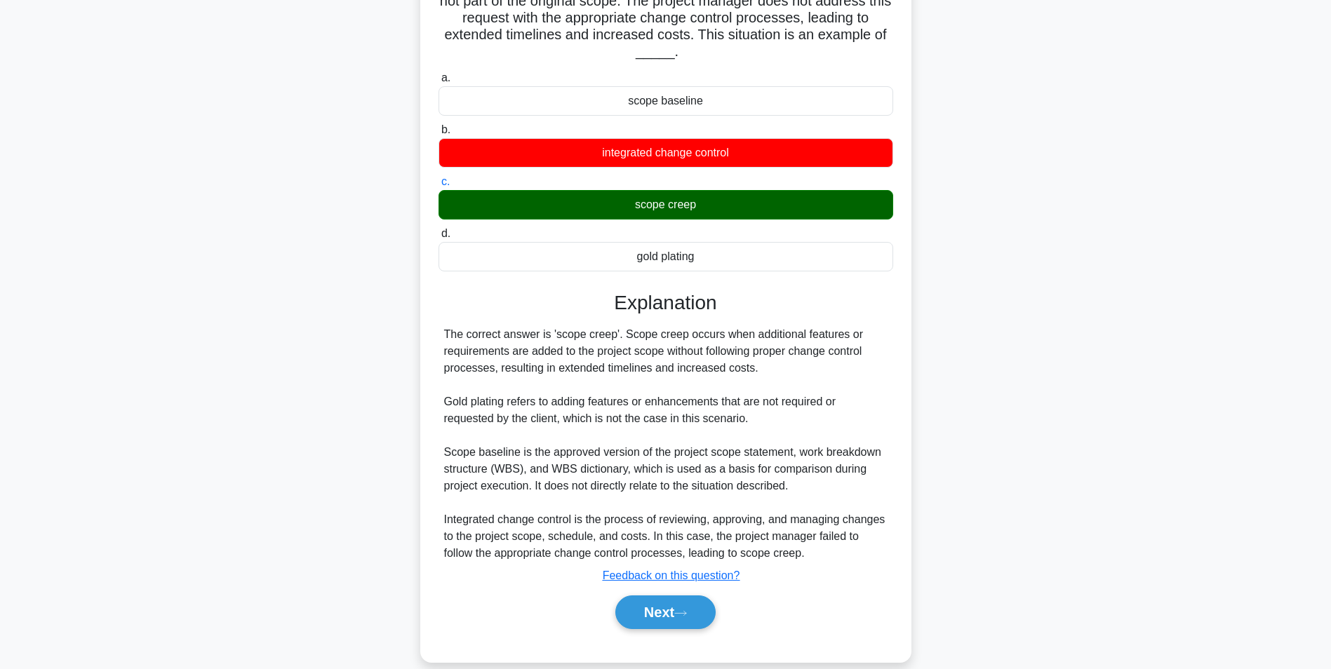
scroll to position [146, 0]
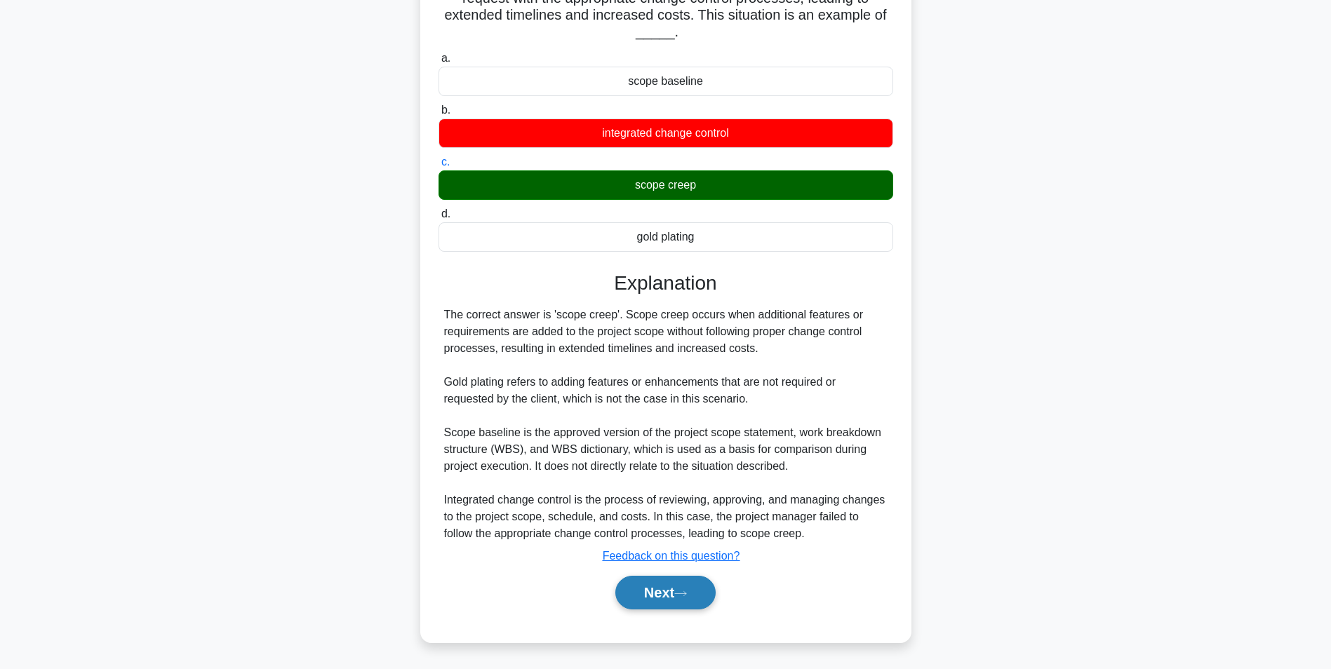
click at [664, 591] on button "Next" at bounding box center [665, 593] width 100 height 34
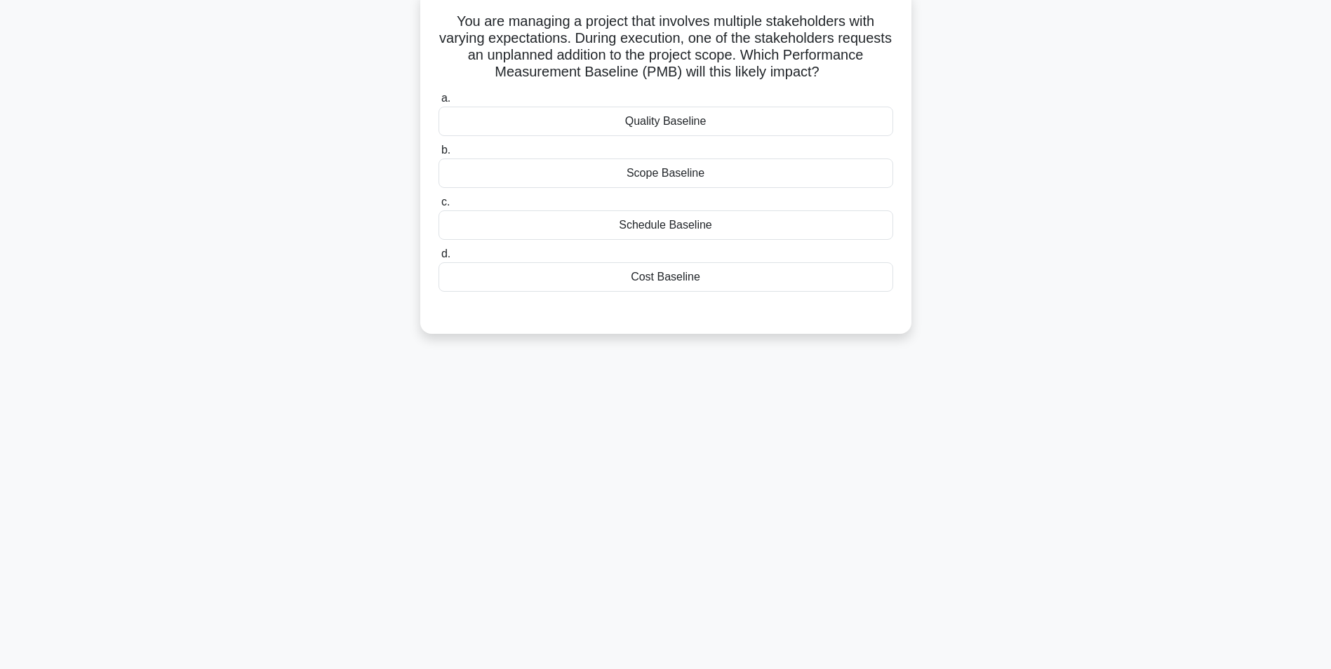
click at [685, 177] on div "Scope Baseline" at bounding box center [665, 173] width 455 height 29
click at [438, 155] on input "b. Scope Baseline" at bounding box center [438, 150] width 0 height 9
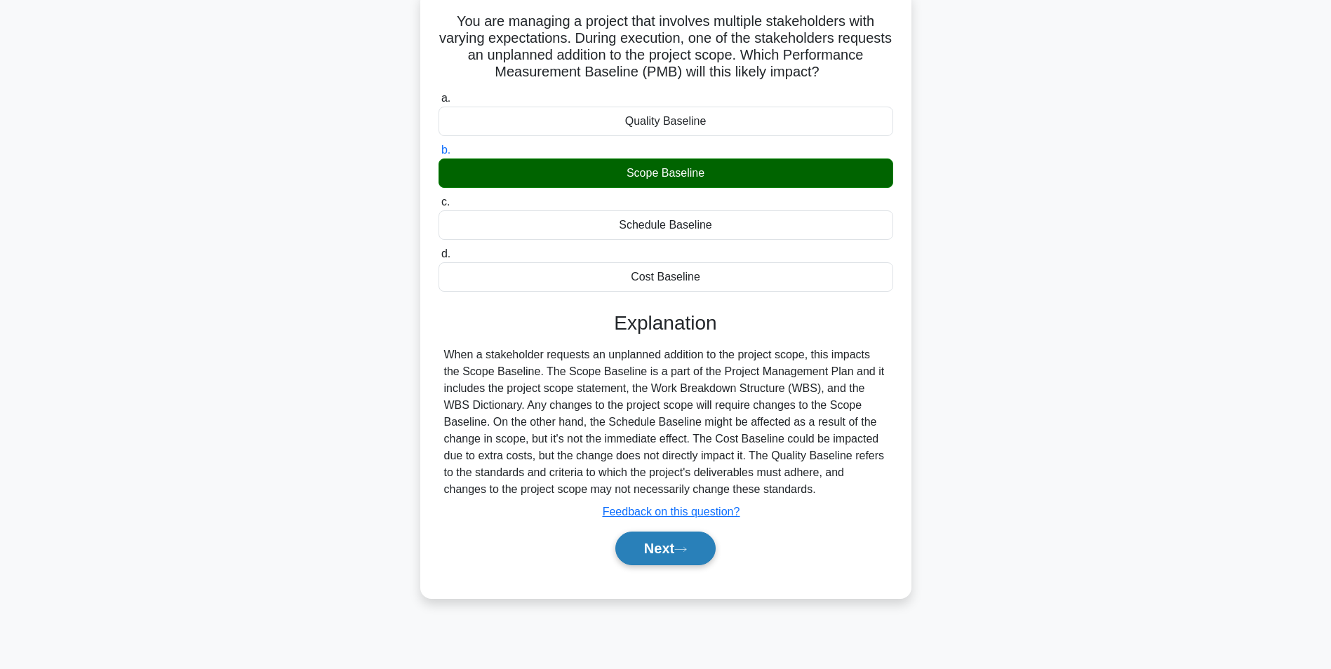
click at [682, 559] on button "Next" at bounding box center [665, 549] width 100 height 34
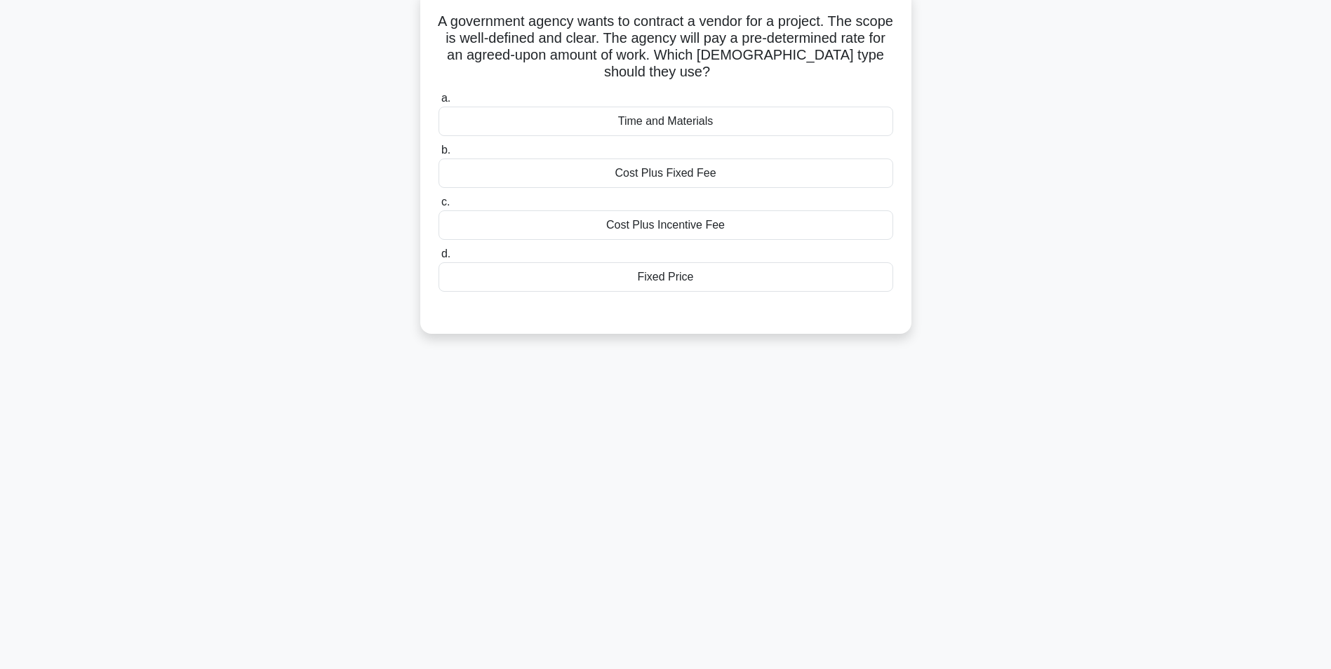
click at [690, 229] on div "Cost Plus Incentive Fee" at bounding box center [665, 224] width 455 height 29
click at [438, 207] on input "c. Cost Plus Incentive Fee" at bounding box center [438, 202] width 0 height 9
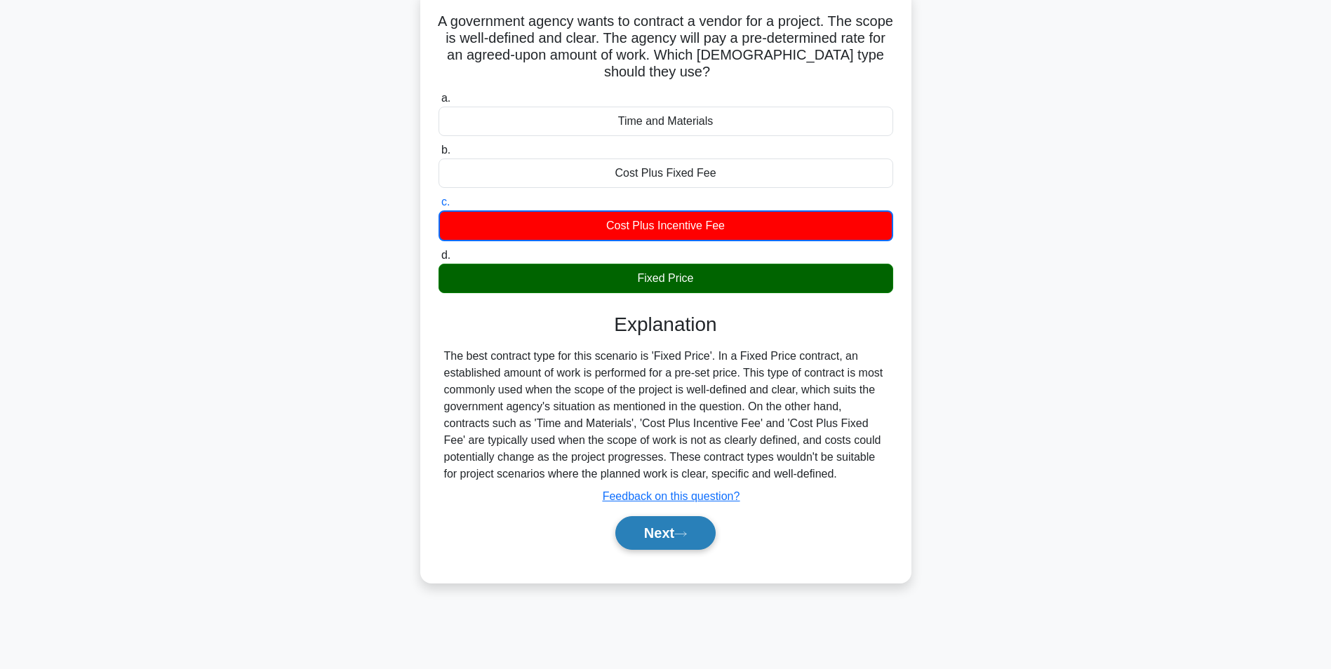
click at [662, 535] on button "Next" at bounding box center [665, 533] width 100 height 34
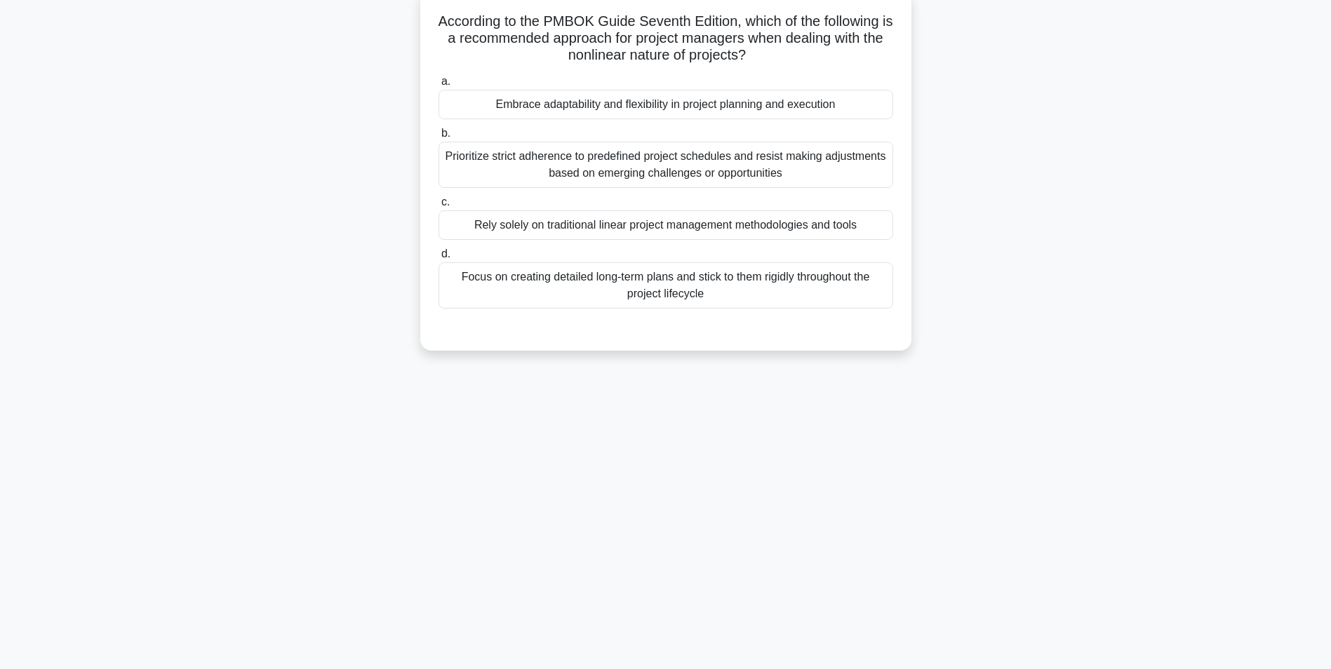
click at [648, 103] on div "Embrace adaptability and flexibility in project planning and execution" at bounding box center [665, 104] width 455 height 29
click at [438, 86] on input "a. Embrace adaptability and flexibility in project planning and execution" at bounding box center [438, 81] width 0 height 9
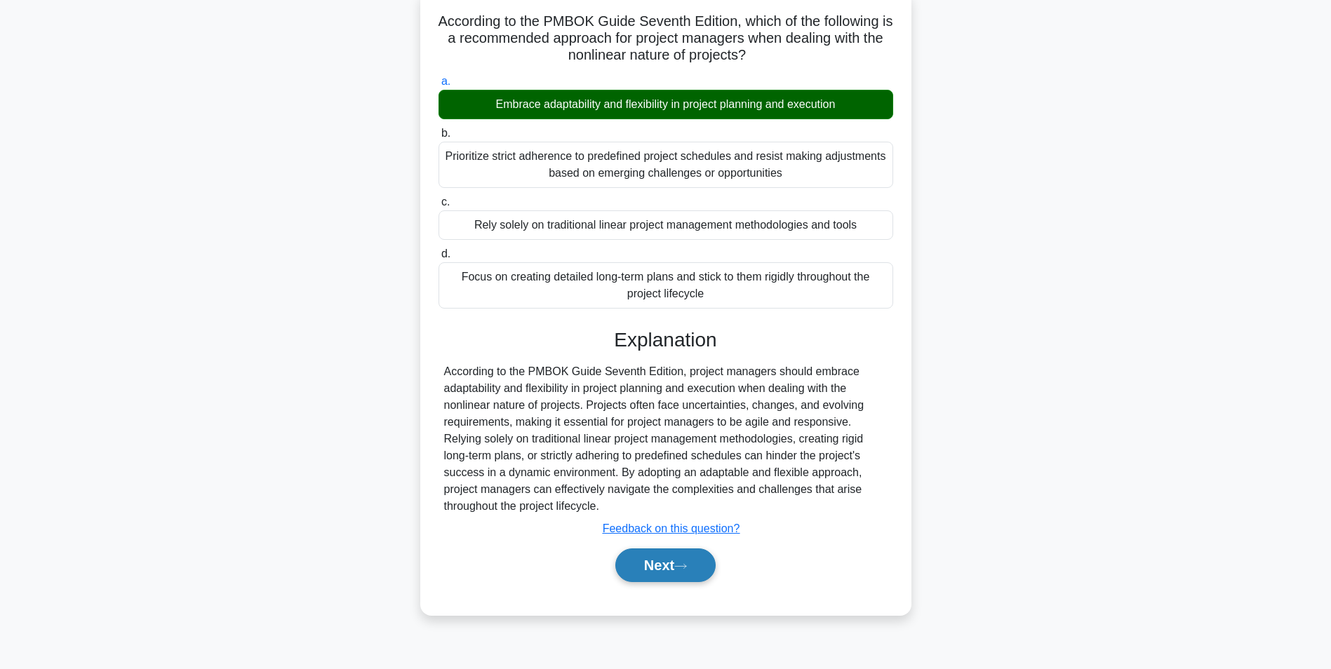
click at [656, 565] on button "Next" at bounding box center [665, 566] width 100 height 34
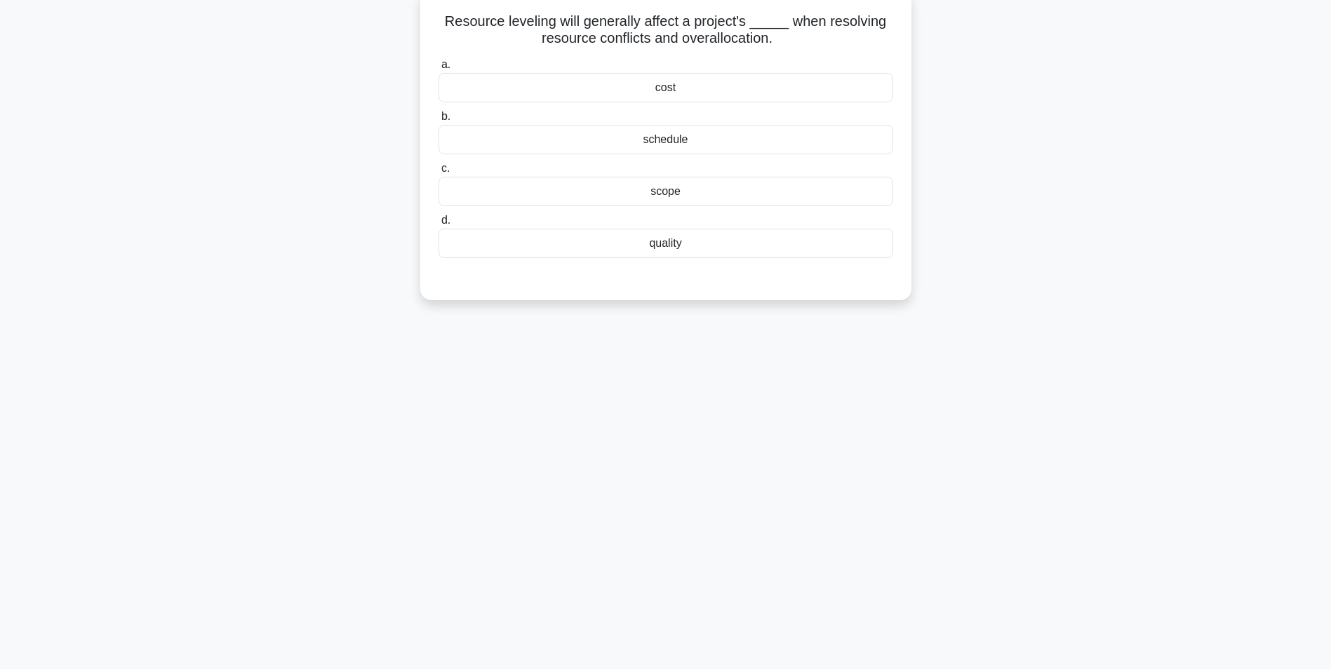
click at [664, 142] on div "schedule" at bounding box center [665, 139] width 455 height 29
click at [438, 121] on input "b. schedule" at bounding box center [438, 116] width 0 height 9
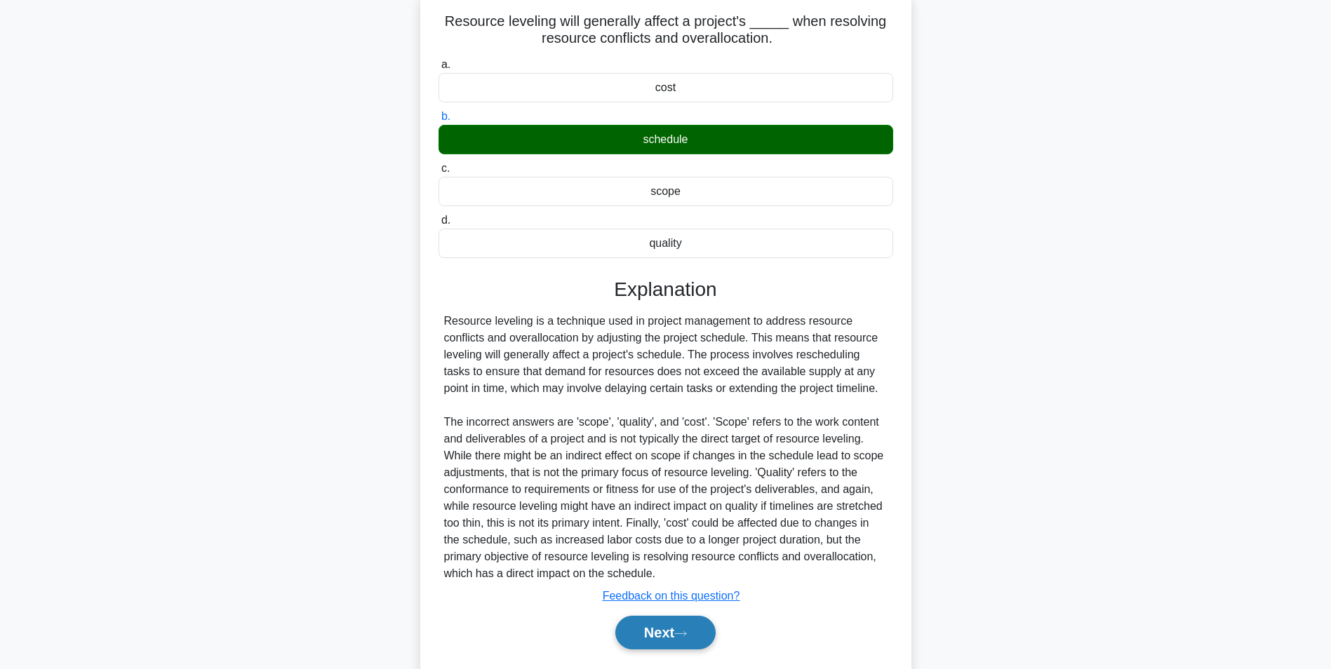
click at [650, 637] on button "Next" at bounding box center [665, 633] width 100 height 34
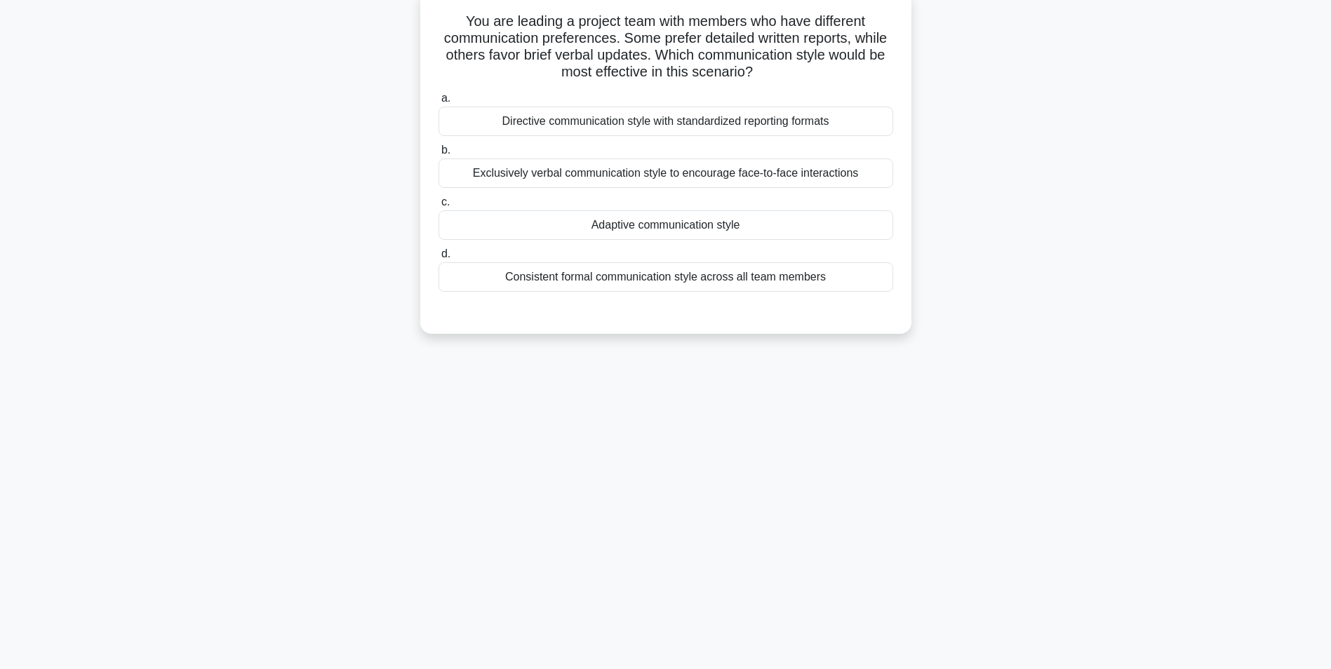
click at [677, 129] on div "Directive communication style with standardized reporting formats" at bounding box center [665, 121] width 455 height 29
click at [438, 103] on input "a. Directive communication style with standardized reporting formats" at bounding box center [438, 98] width 0 height 9
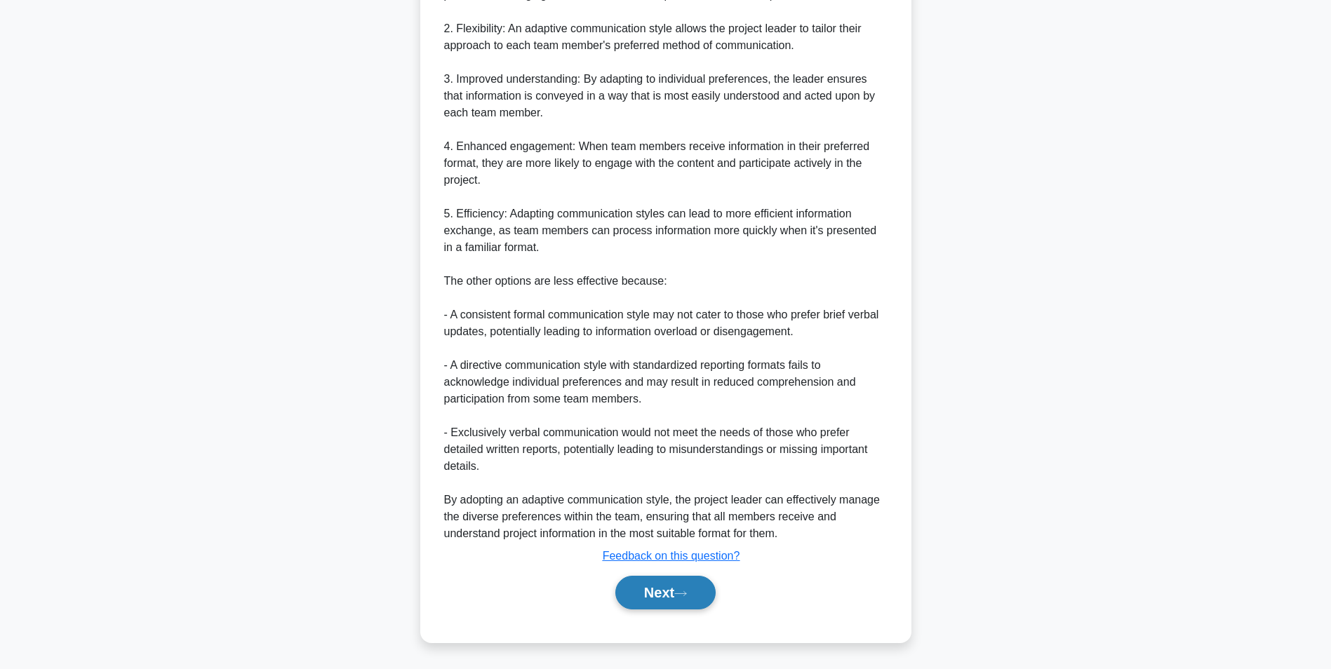
click at [682, 594] on icon at bounding box center [680, 593] width 11 height 4
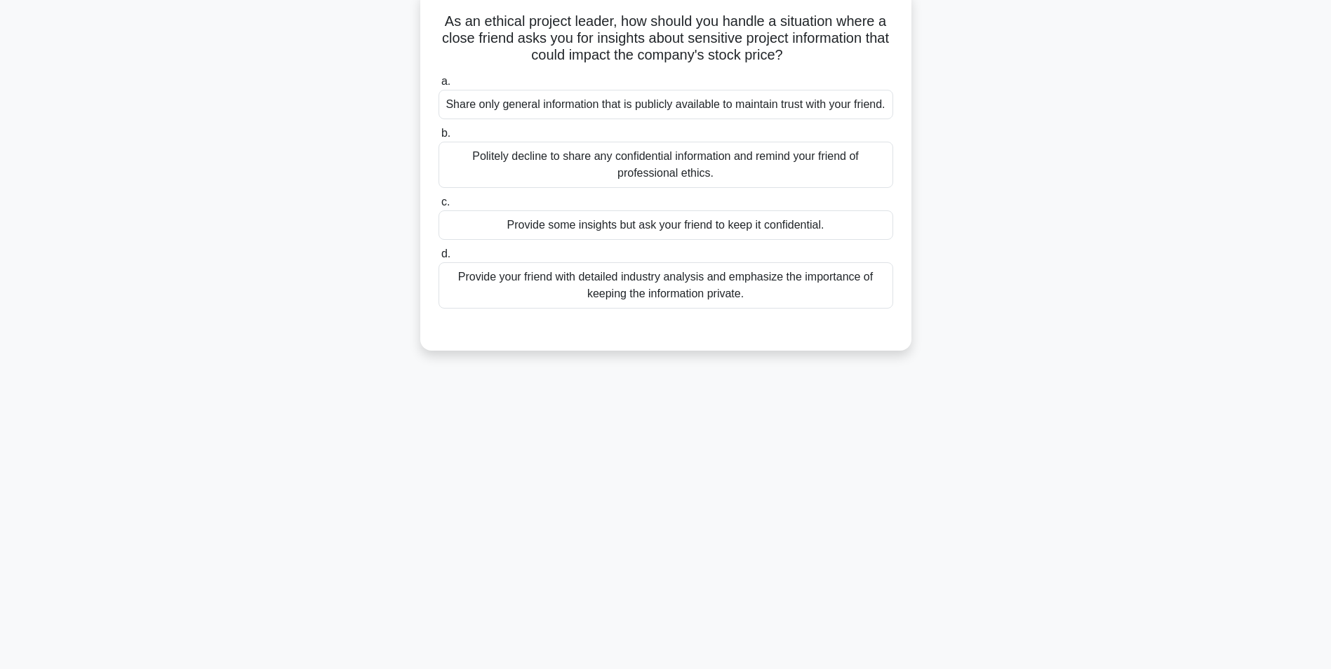
click at [669, 186] on div "Politely decline to share any confidential information and remind your friend o…" at bounding box center [665, 165] width 455 height 46
click at [438, 138] on input "b. Politely decline to share any confidential information and remind your frien…" at bounding box center [438, 133] width 0 height 9
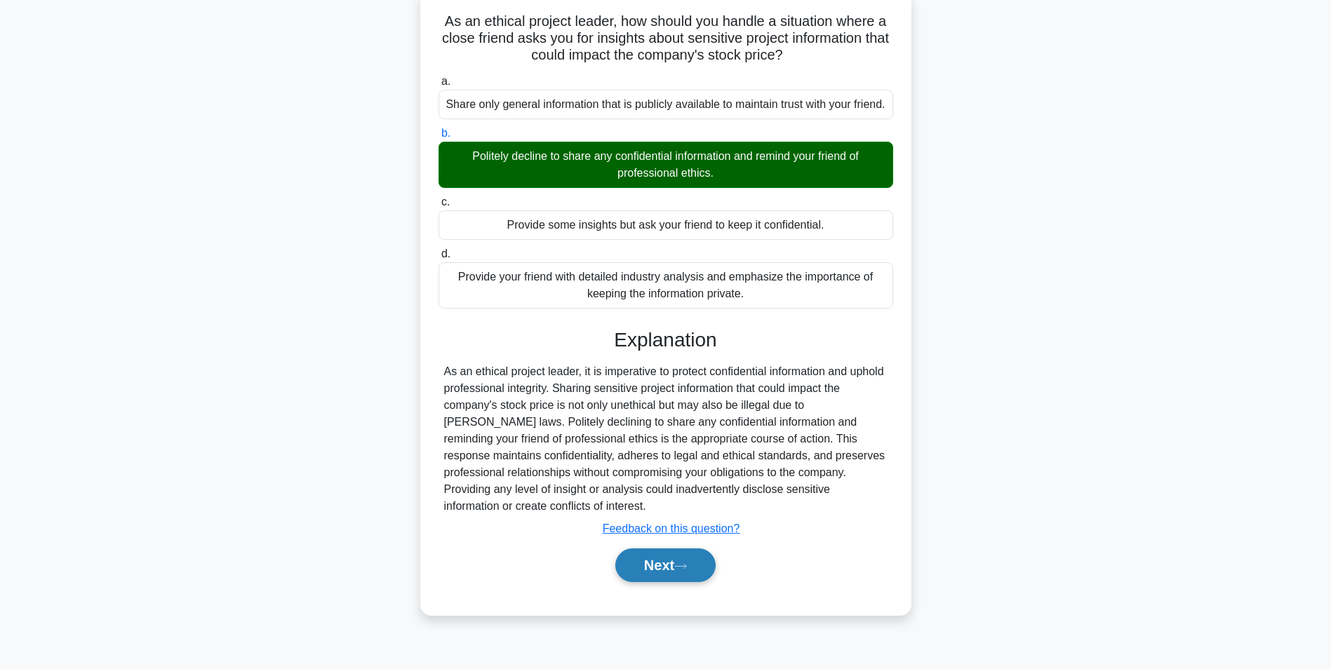
click at [664, 581] on button "Next" at bounding box center [665, 566] width 100 height 34
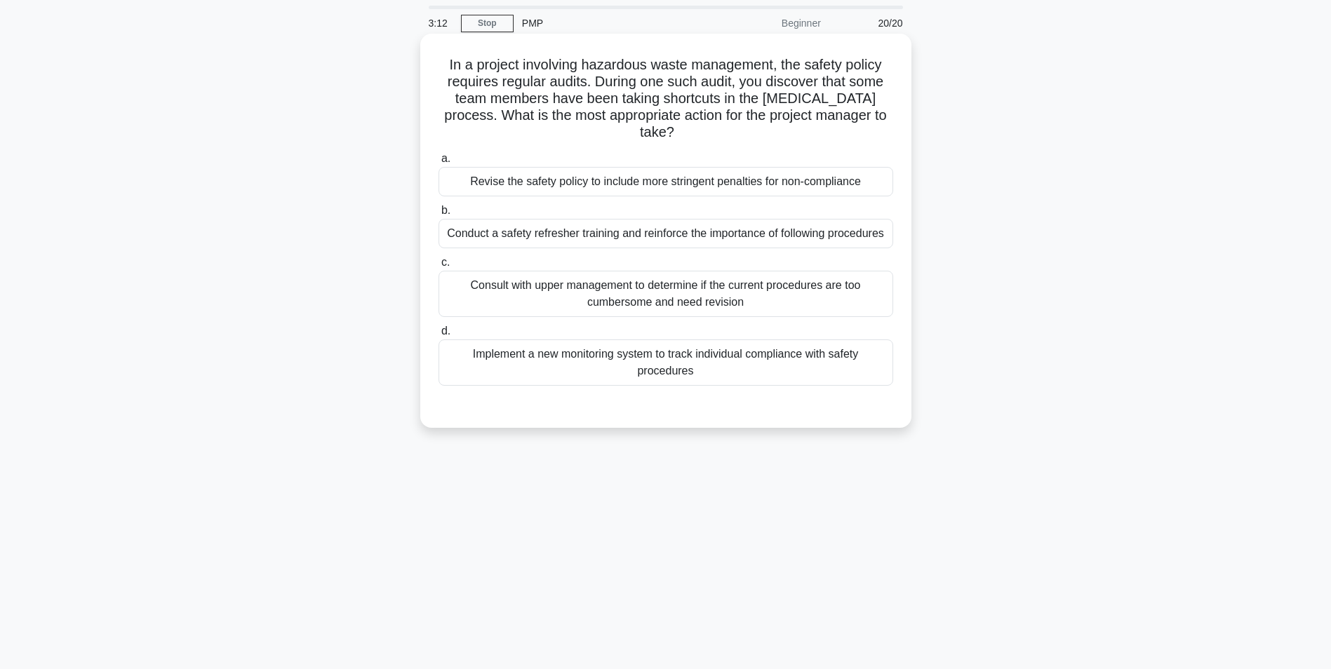
scroll to position [70, 0]
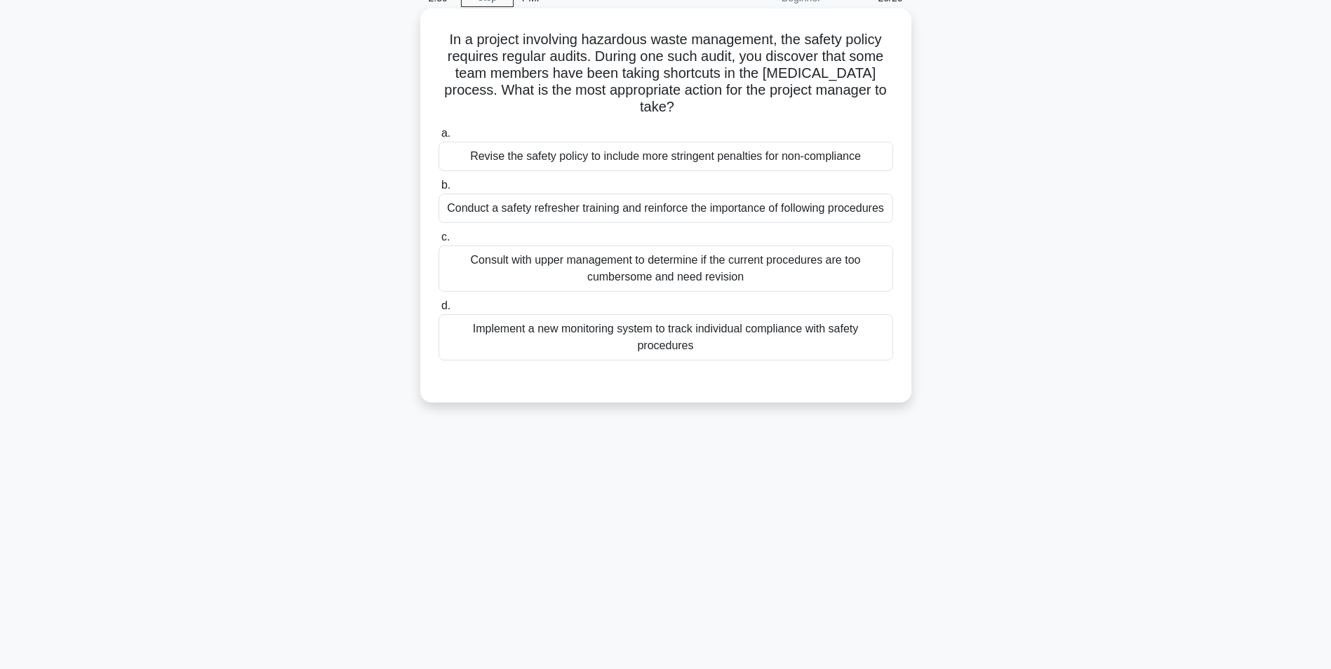
click at [765, 216] on div "Conduct a safety refresher training and reinforce the importance of following p…" at bounding box center [665, 208] width 455 height 29
click at [438, 190] on input "b. Conduct a safety refresher training and reinforce the importance of followin…" at bounding box center [438, 185] width 0 height 9
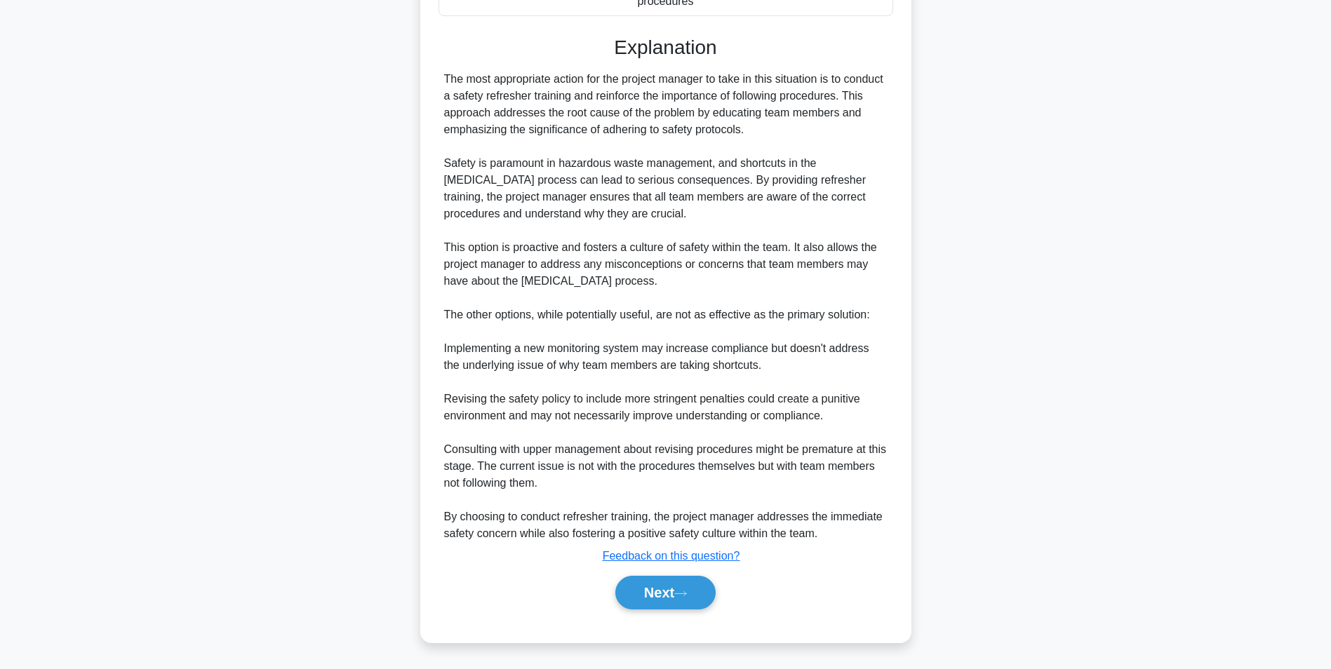
scroll to position [432, 0]
click at [642, 591] on button "Next" at bounding box center [665, 593] width 100 height 34
click at [655, 598] on button "Next" at bounding box center [665, 593] width 100 height 34
click at [662, 599] on button "Next" at bounding box center [665, 593] width 100 height 34
